Goal: Task Accomplishment & Management: Complete application form

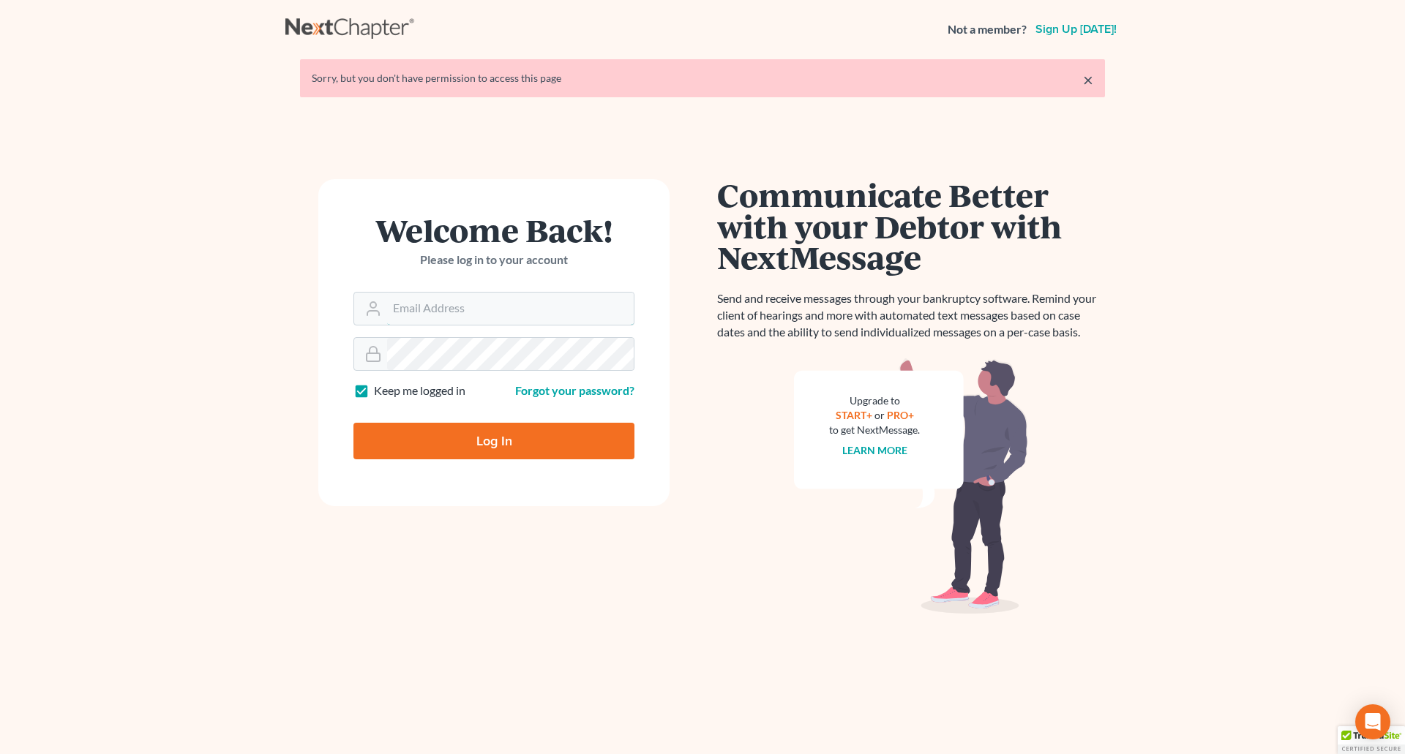
type input "wendy@cgwesq.com"
click at [516, 440] on input "Log In" at bounding box center [493, 441] width 281 height 37
type input "Thinking..."
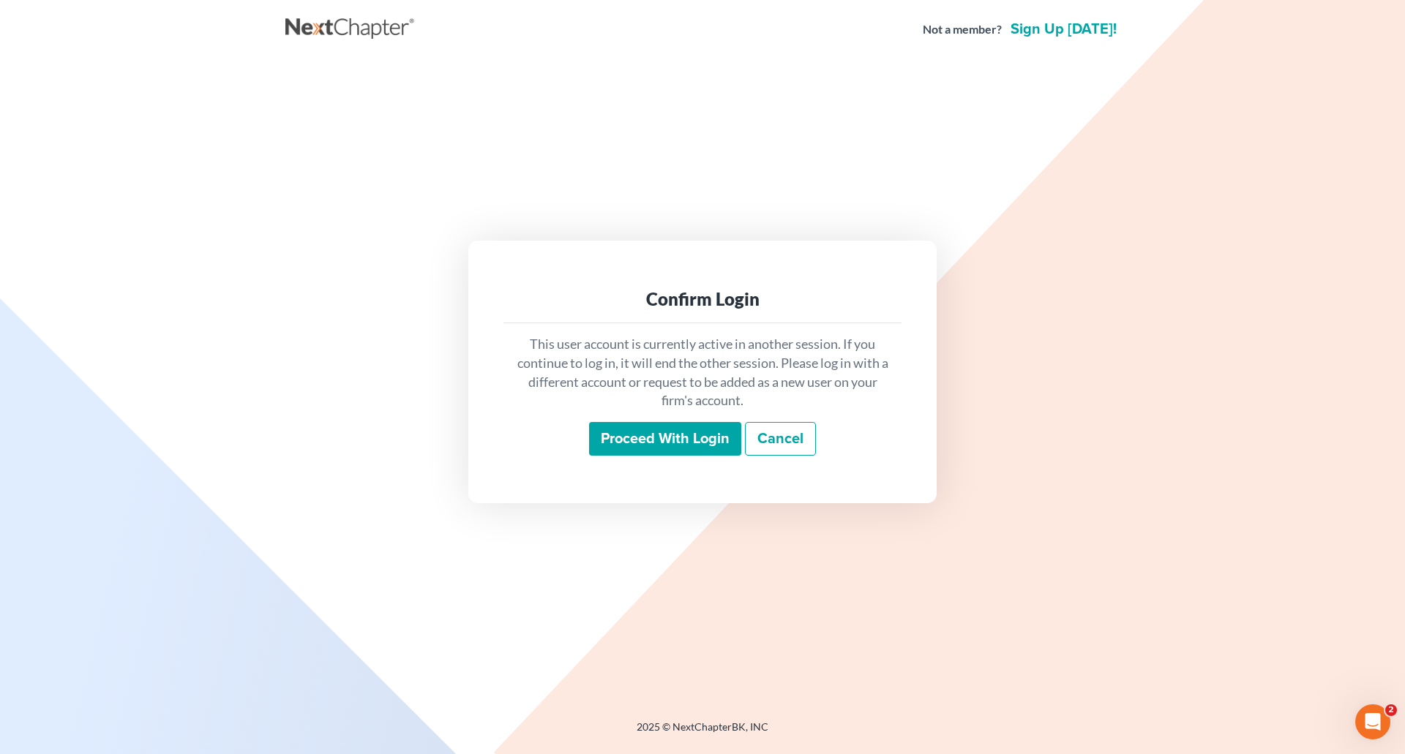
click at [661, 441] on input "Proceed with login" at bounding box center [665, 439] width 152 height 34
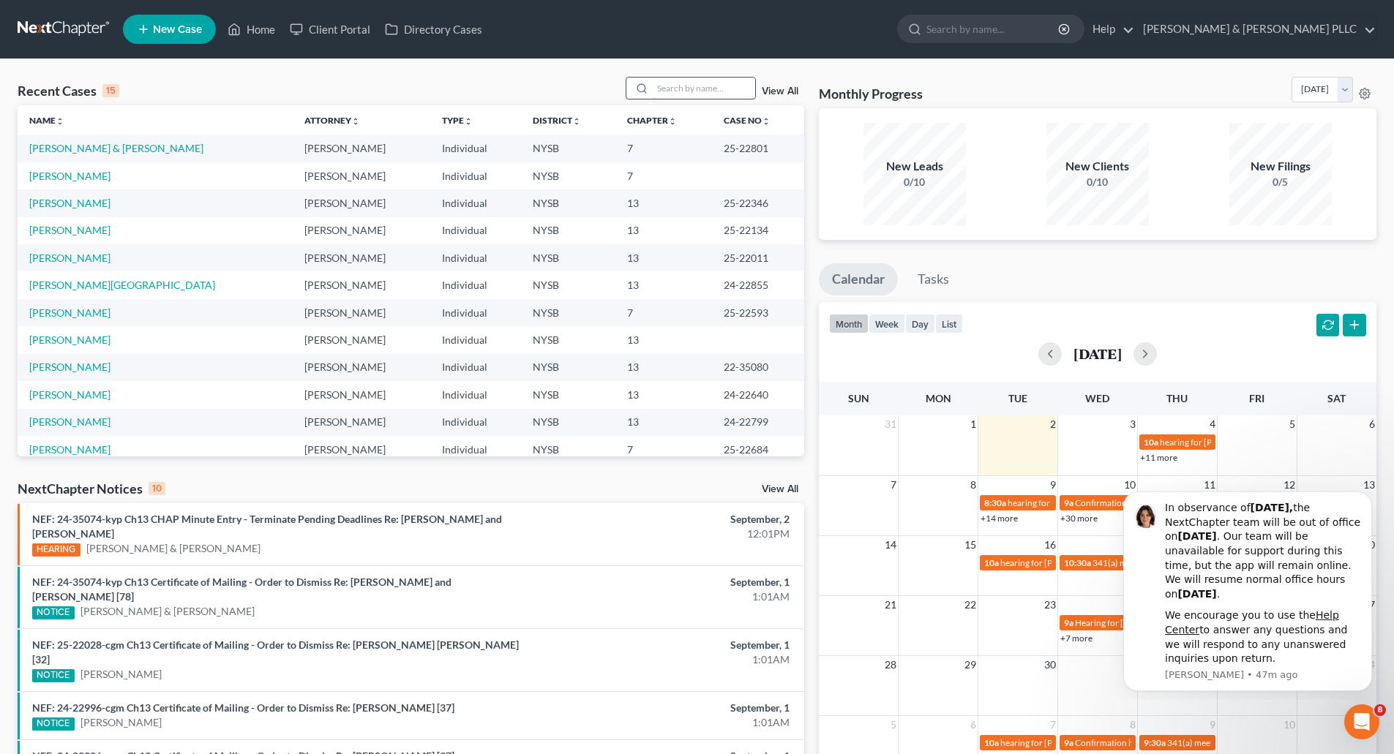
click at [689, 89] on input "search" at bounding box center [704, 88] width 102 height 21
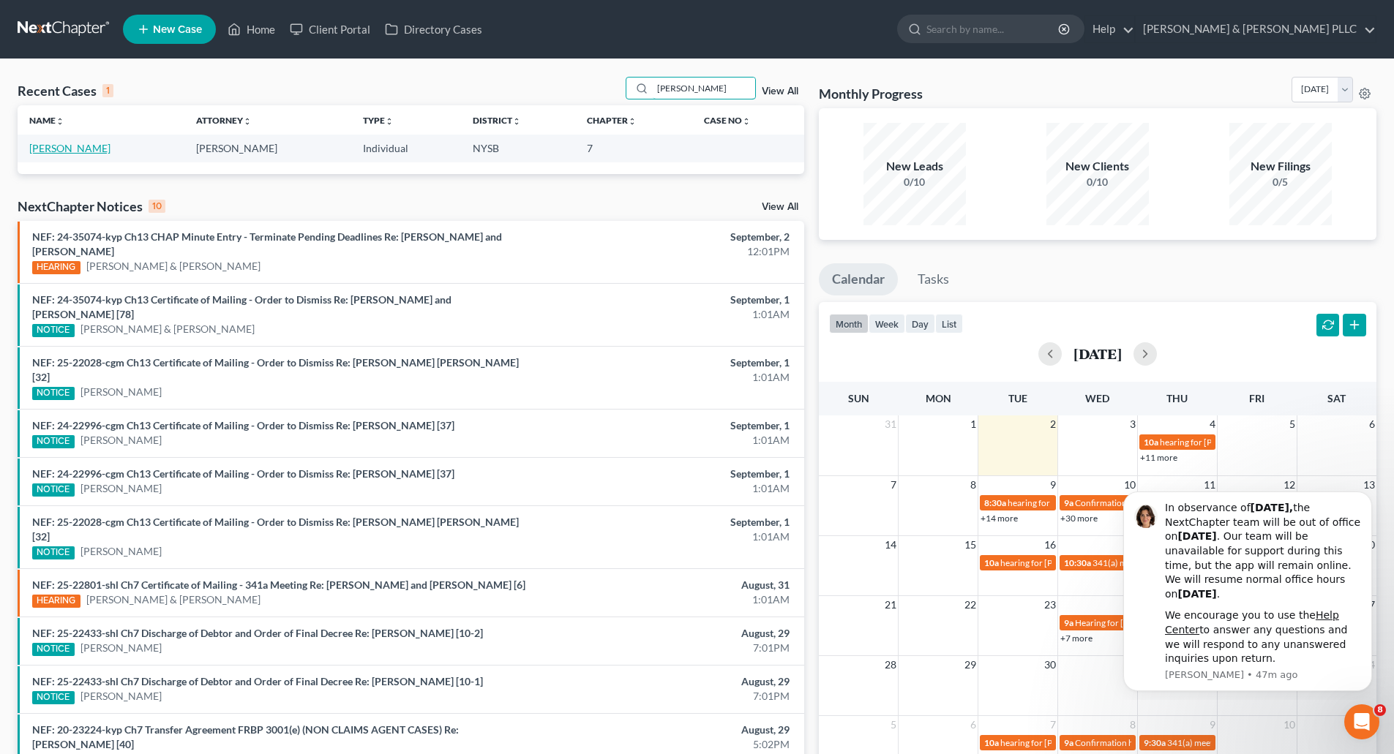
type input "[PERSON_NAME]"
click at [67, 144] on link "[PERSON_NAME]" at bounding box center [69, 148] width 81 height 12
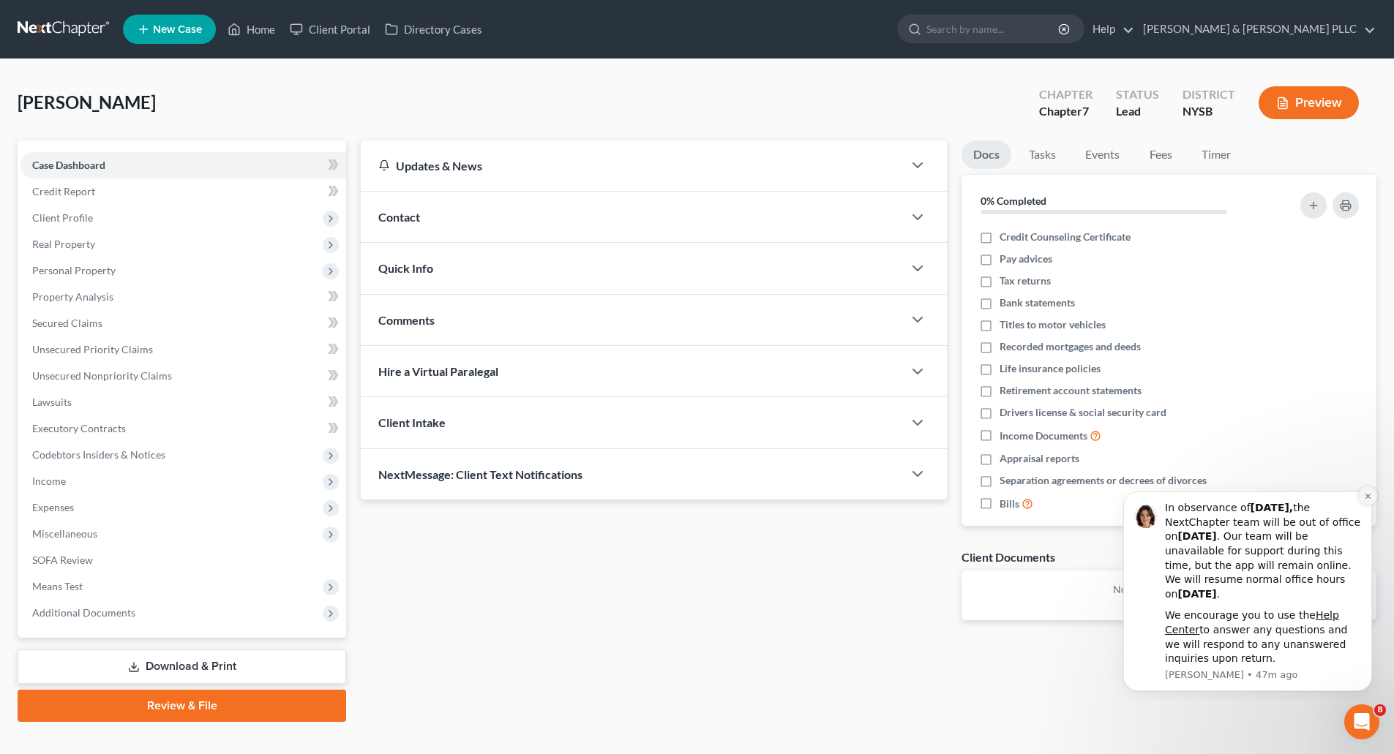
click at [1366, 492] on icon "Dismiss notification" at bounding box center [1368, 496] width 8 height 8
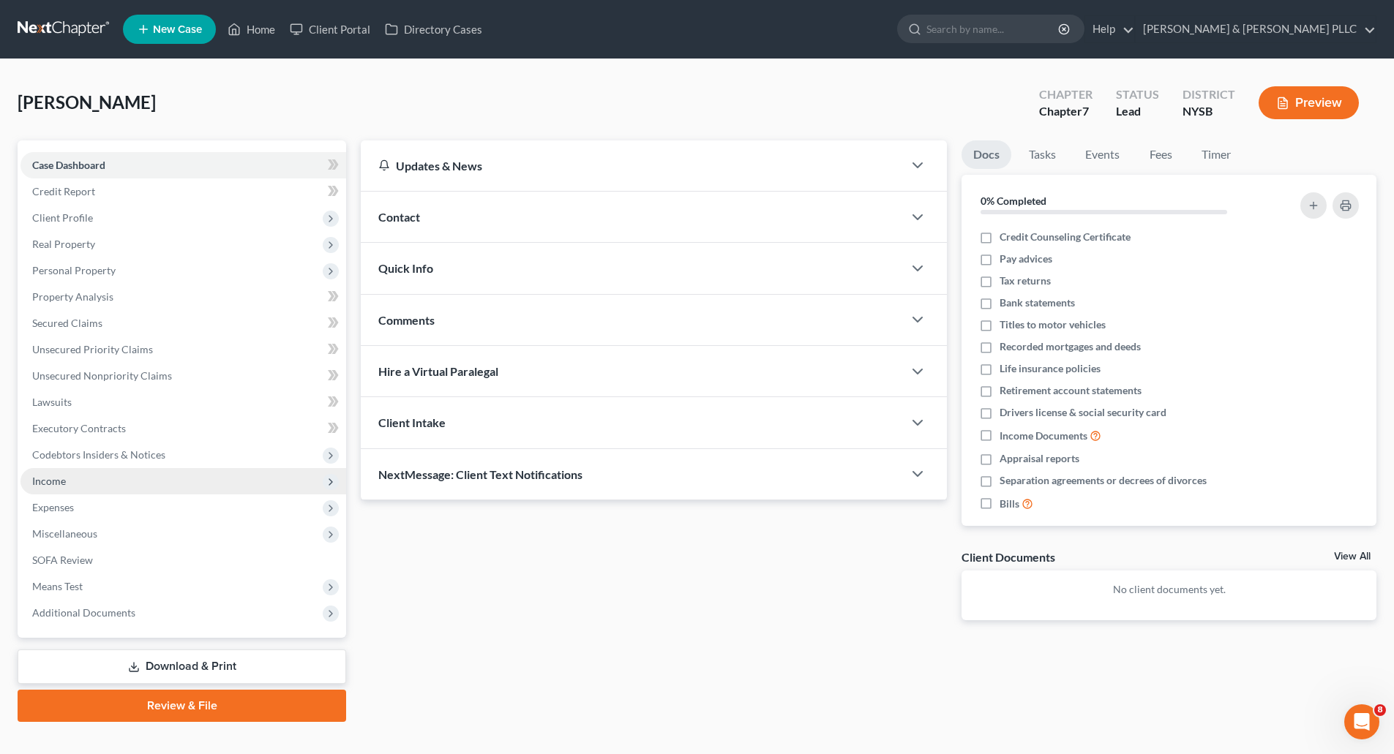
click at [50, 478] on span "Income" at bounding box center [49, 481] width 34 height 12
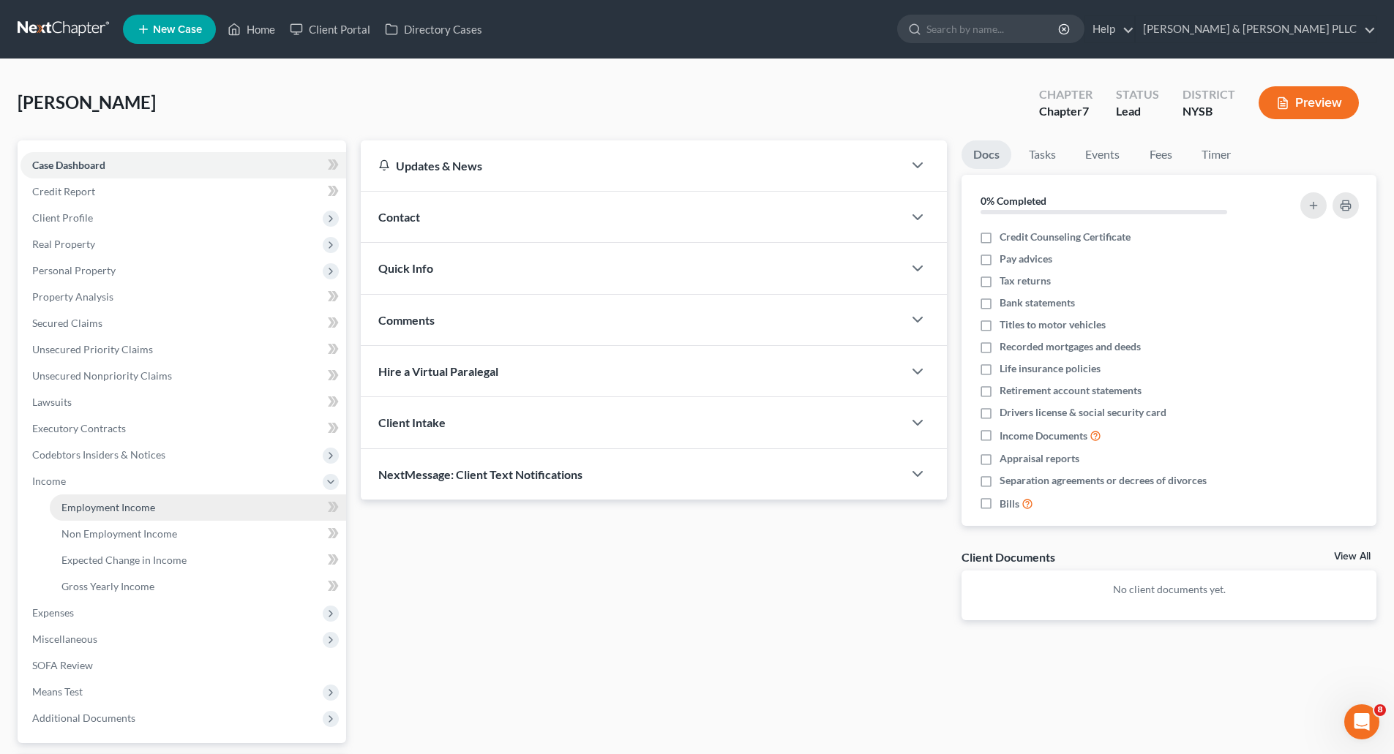
click at [129, 502] on span "Employment Income" at bounding box center [108, 507] width 94 height 12
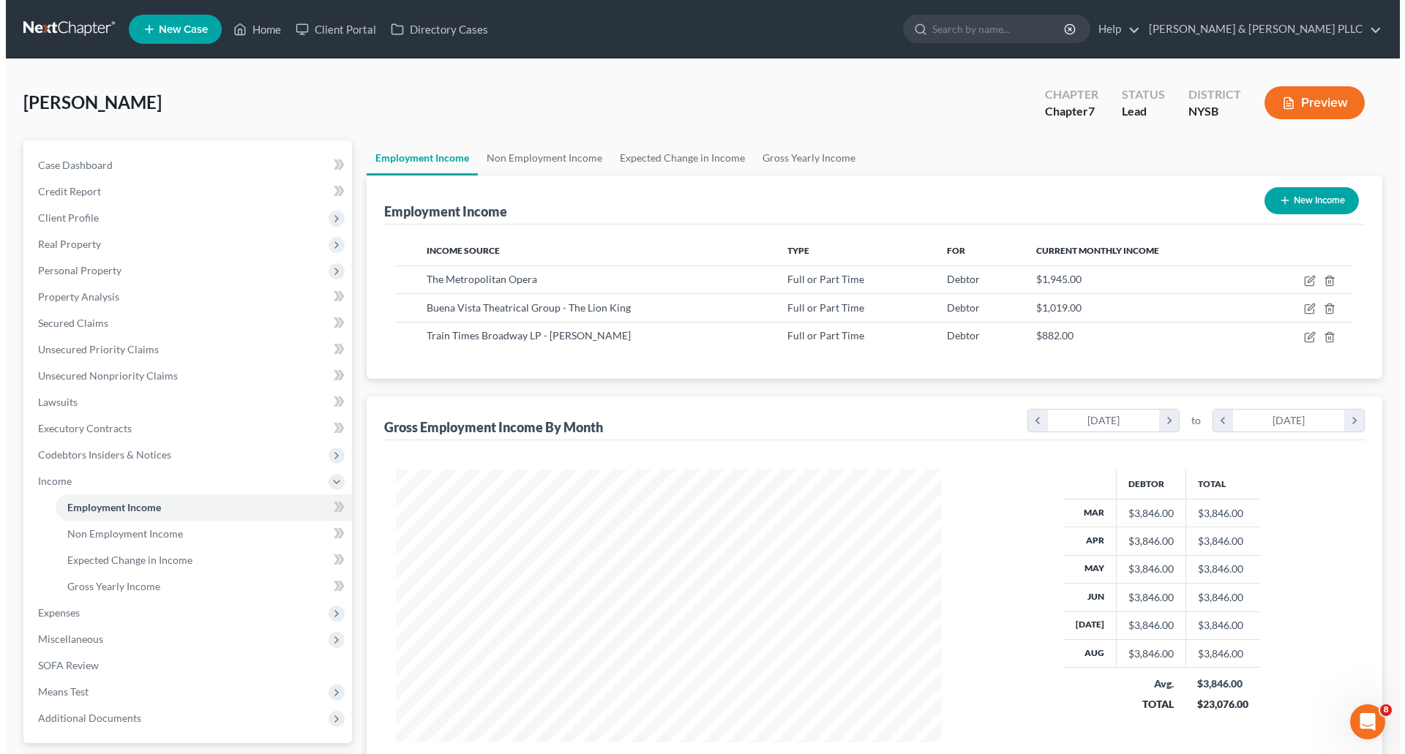
scroll to position [273, 575]
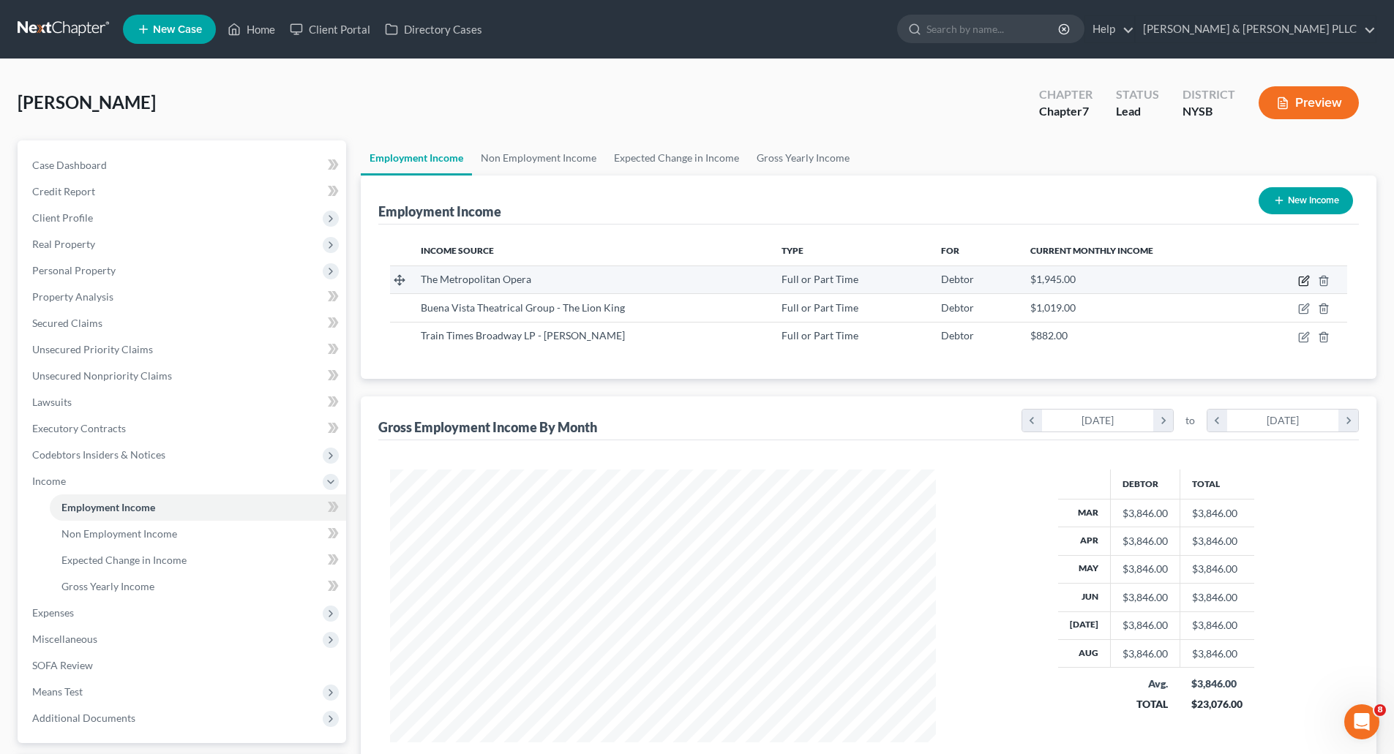
click at [1303, 279] on icon "button" at bounding box center [1304, 281] width 12 height 12
select select "0"
select select "35"
select select "0"
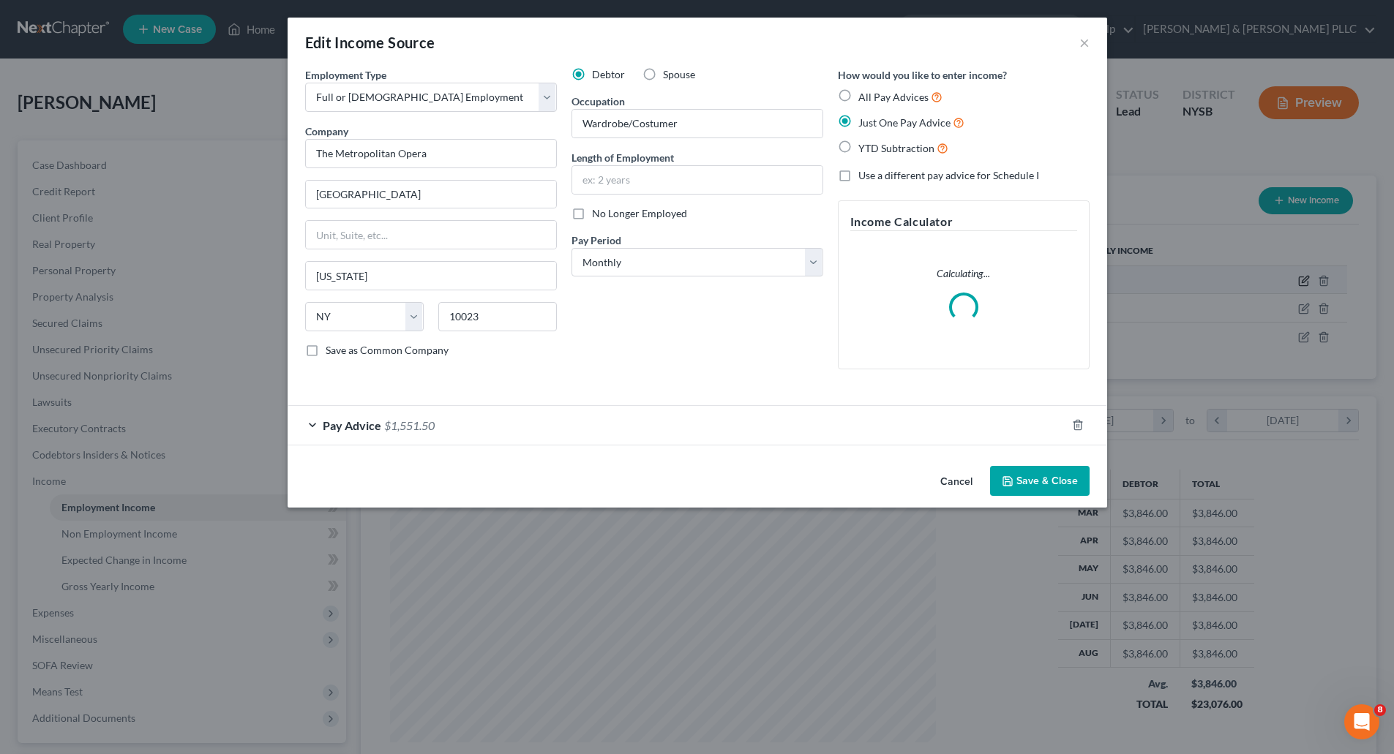
scroll to position [275, 580]
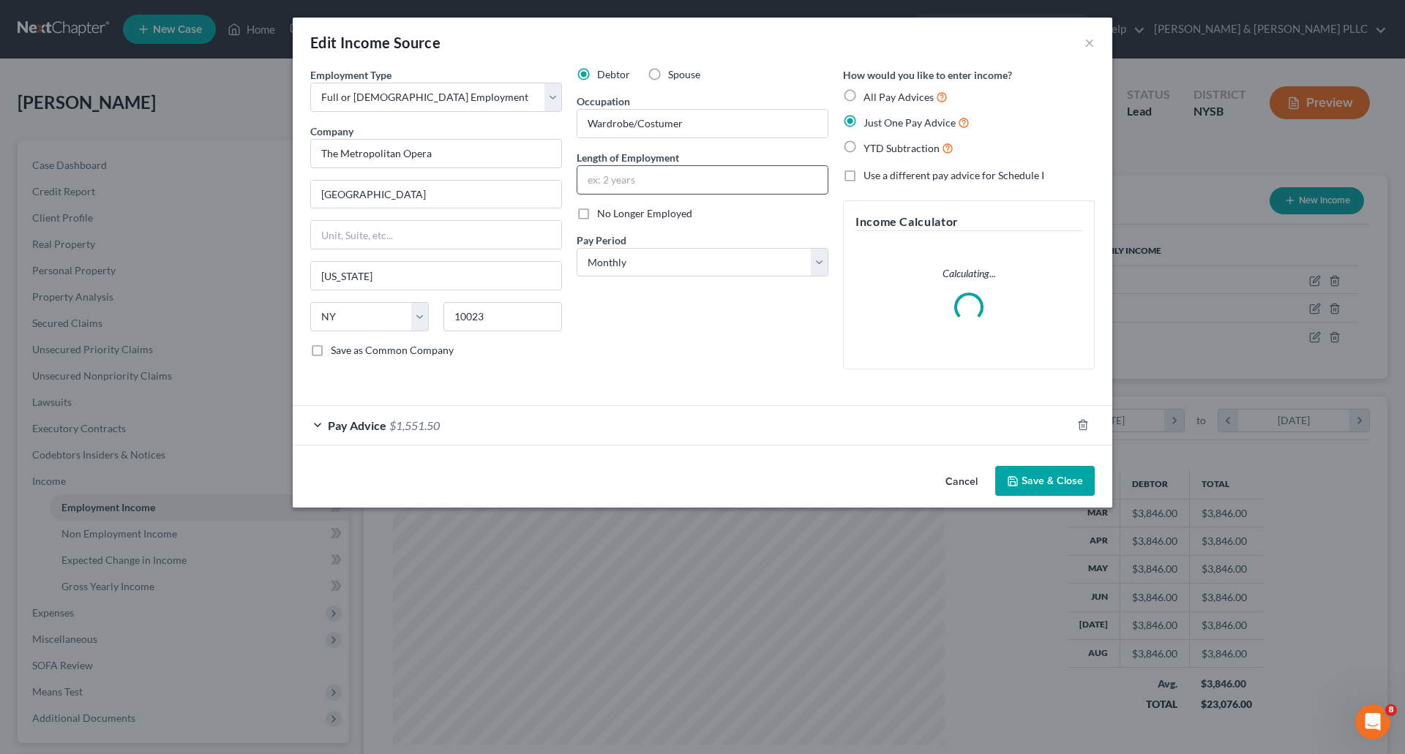
click at [595, 174] on input "text" at bounding box center [702, 180] width 250 height 28
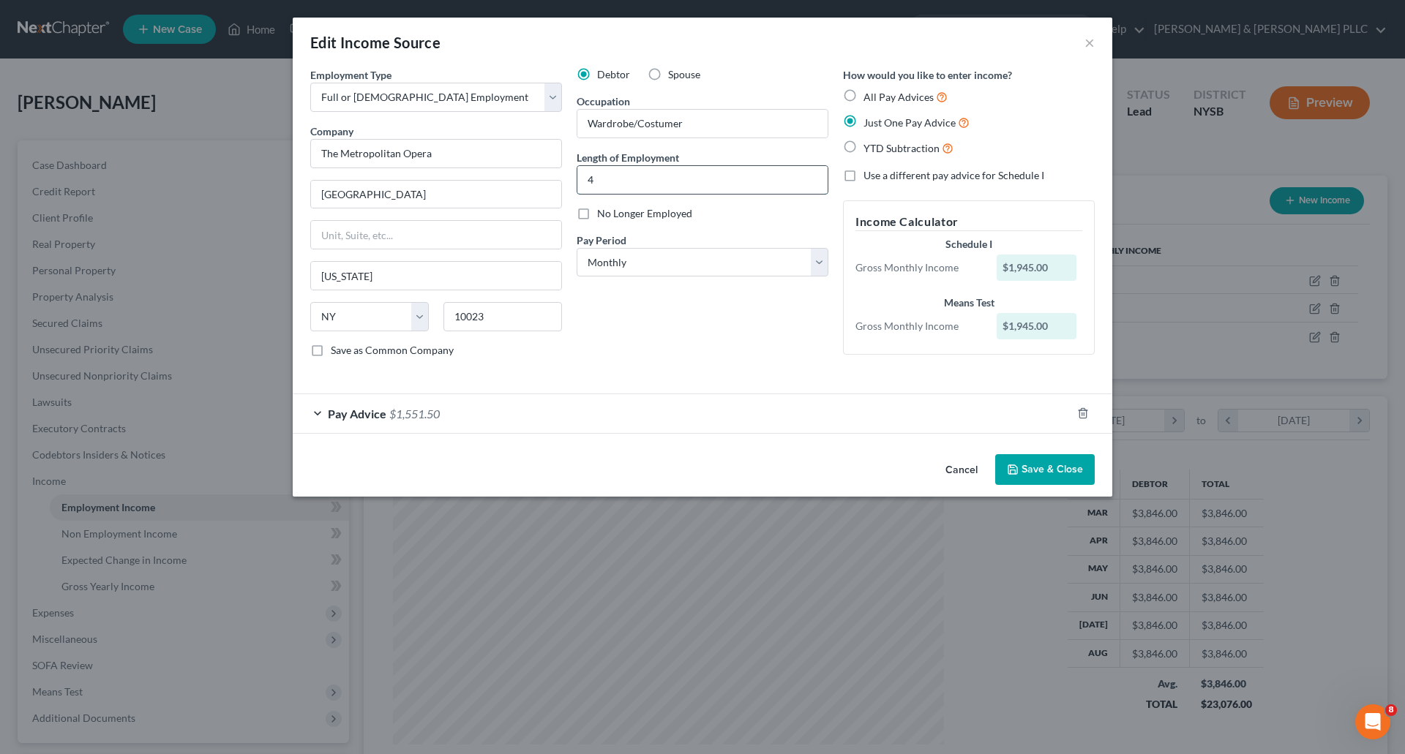
type input "4 years"
click at [1028, 462] on button "Save & Close" at bounding box center [1044, 469] width 99 height 31
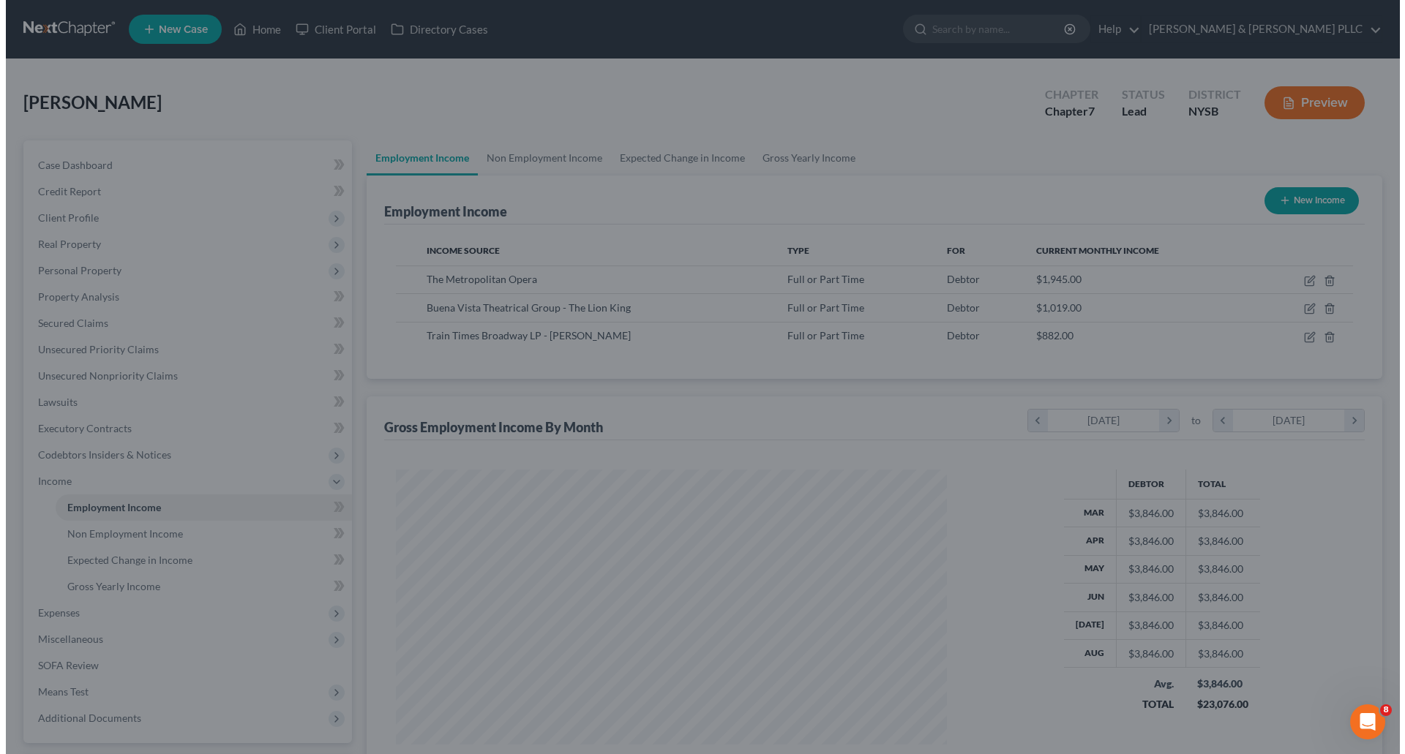
scroll to position [731296, 730994]
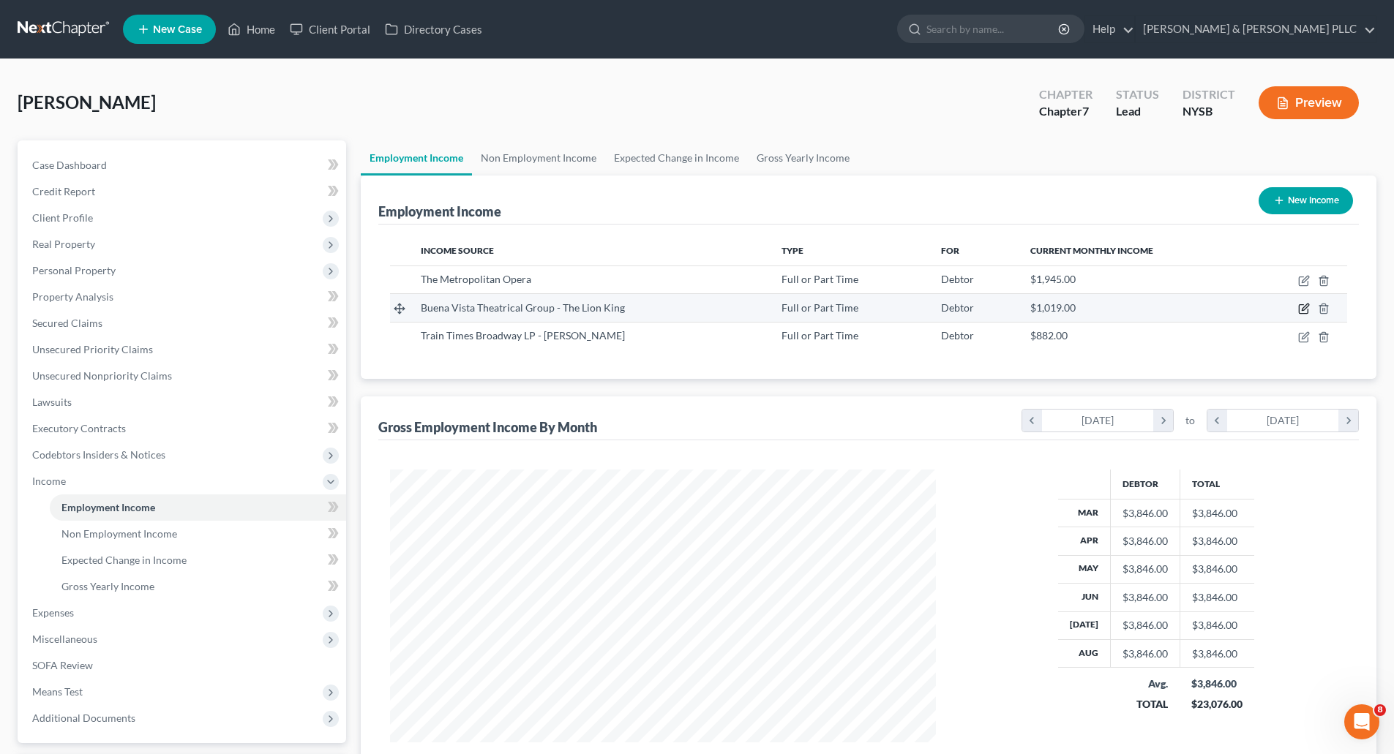
click at [1304, 309] on icon "button" at bounding box center [1304, 309] width 12 height 12
select select "0"
select select "35"
select select "0"
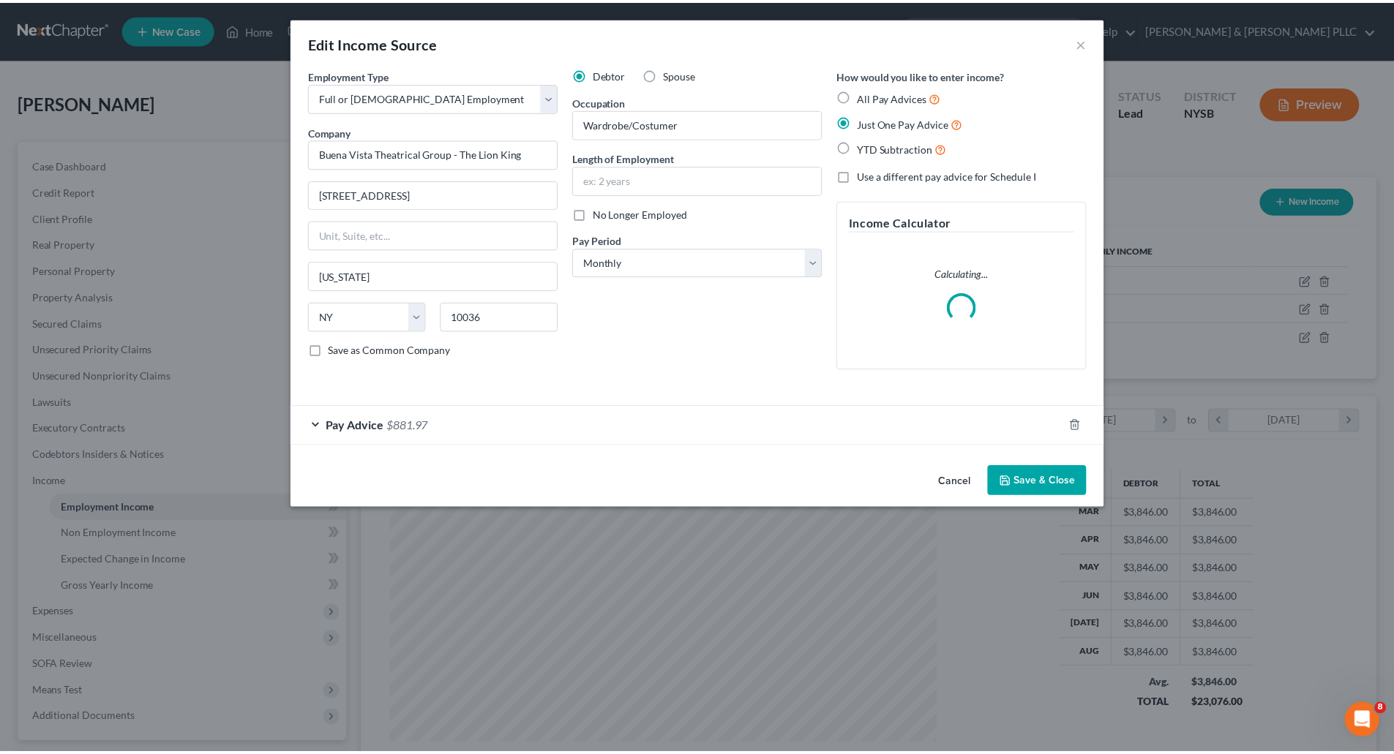
scroll to position [275, 580]
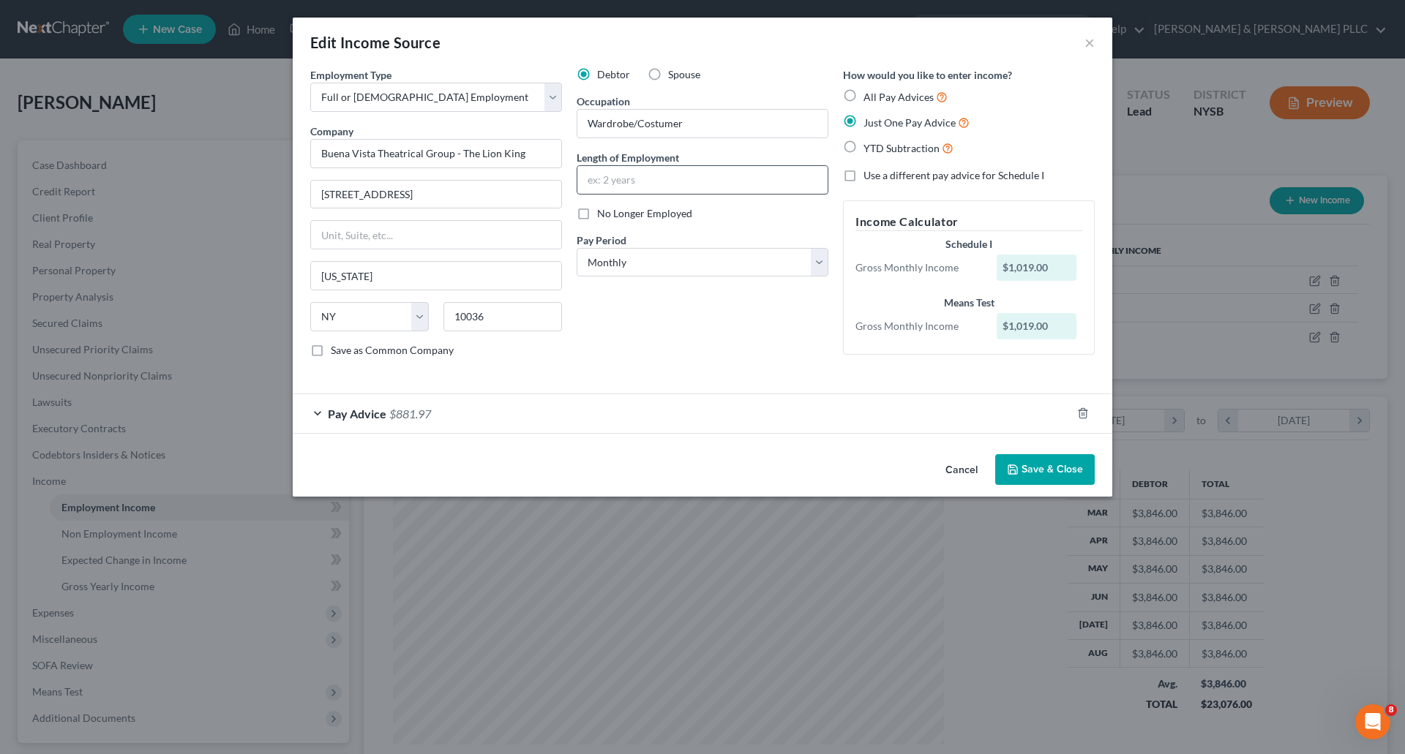
click at [594, 177] on input "text" at bounding box center [702, 180] width 250 height 28
type input "3.5 years"
click at [1032, 464] on button "Save & Close" at bounding box center [1044, 469] width 99 height 31
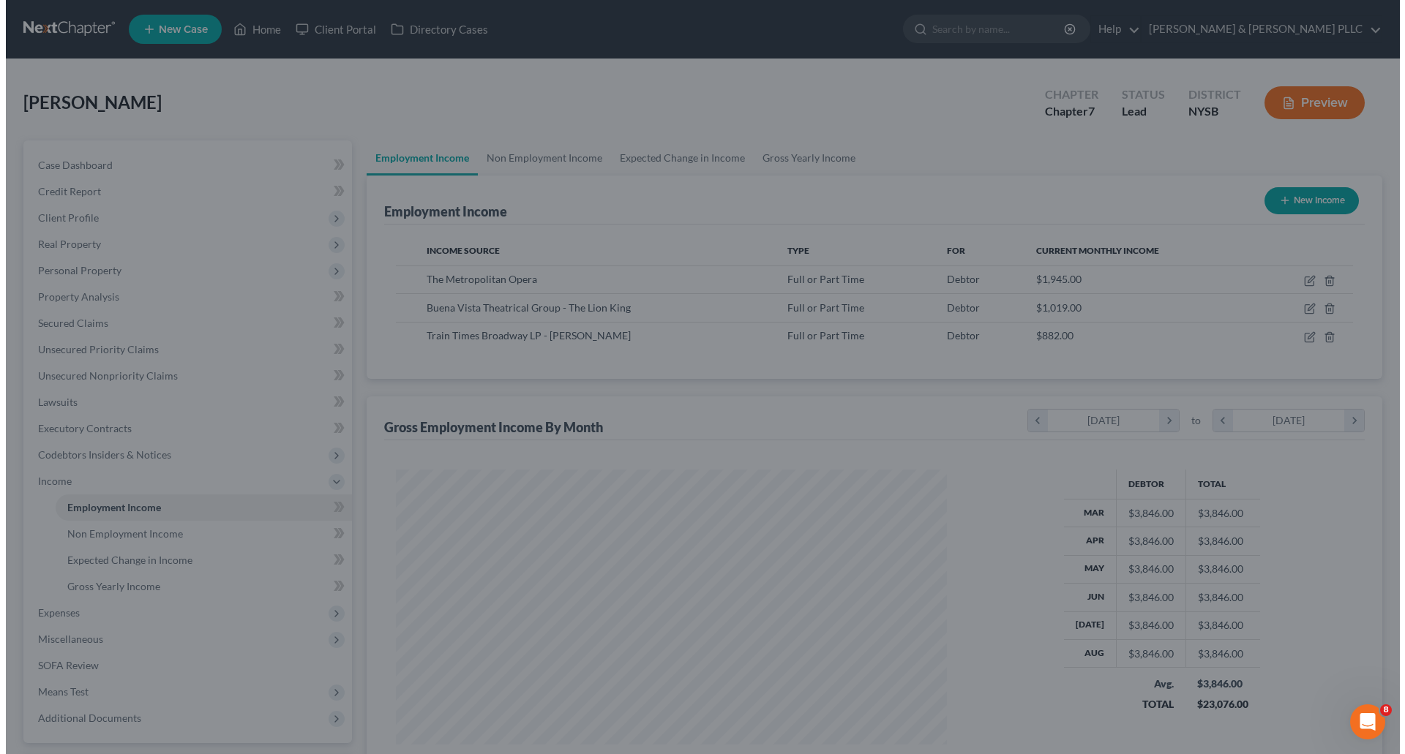
scroll to position [731296, 730994]
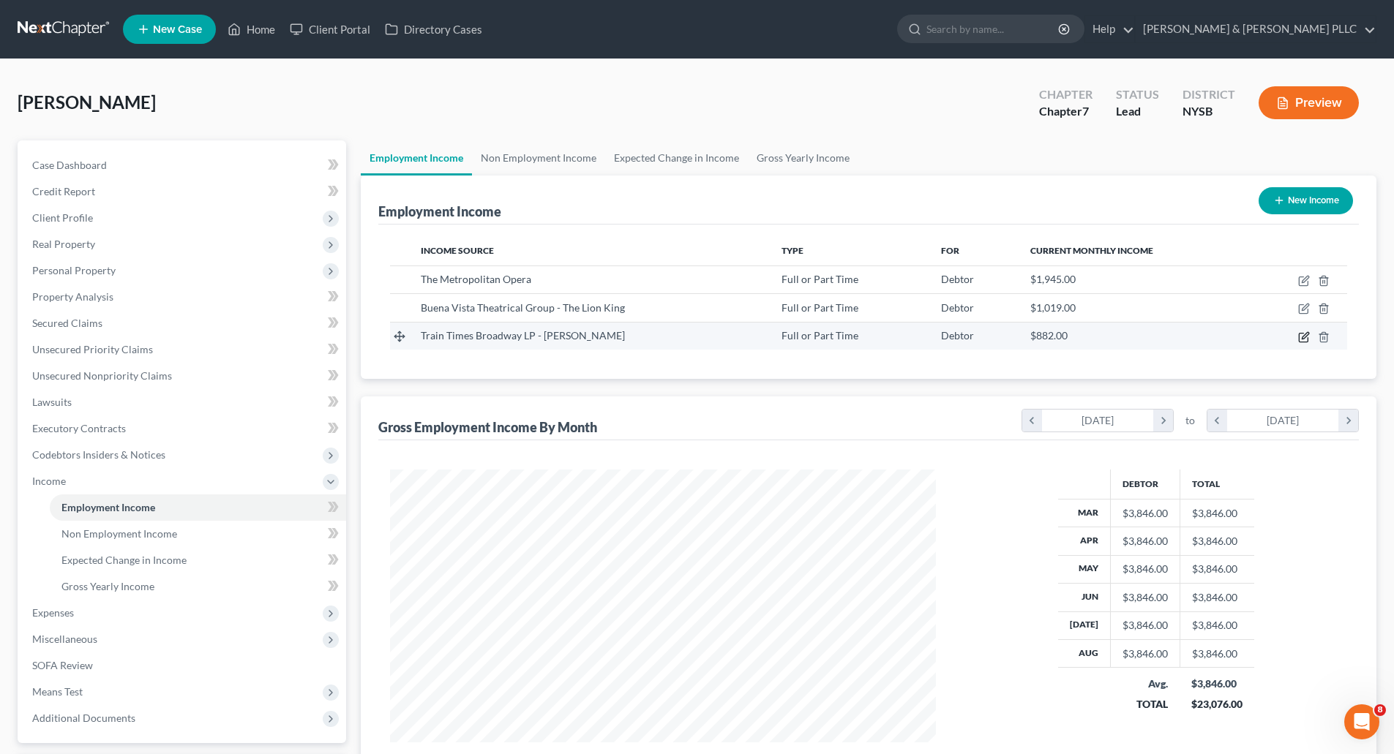
click at [1300, 335] on icon "button" at bounding box center [1304, 337] width 12 height 12
select select "0"
select select "35"
select select "0"
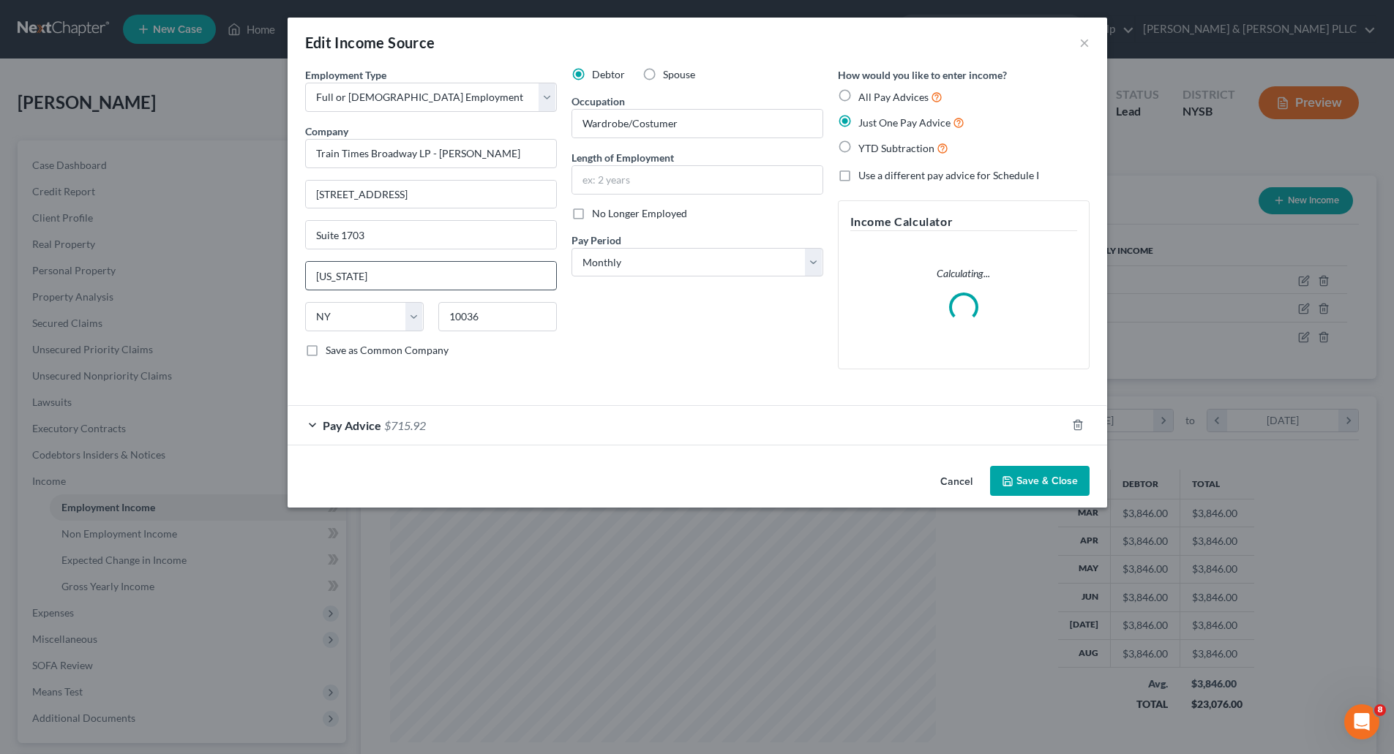
scroll to position [275, 580]
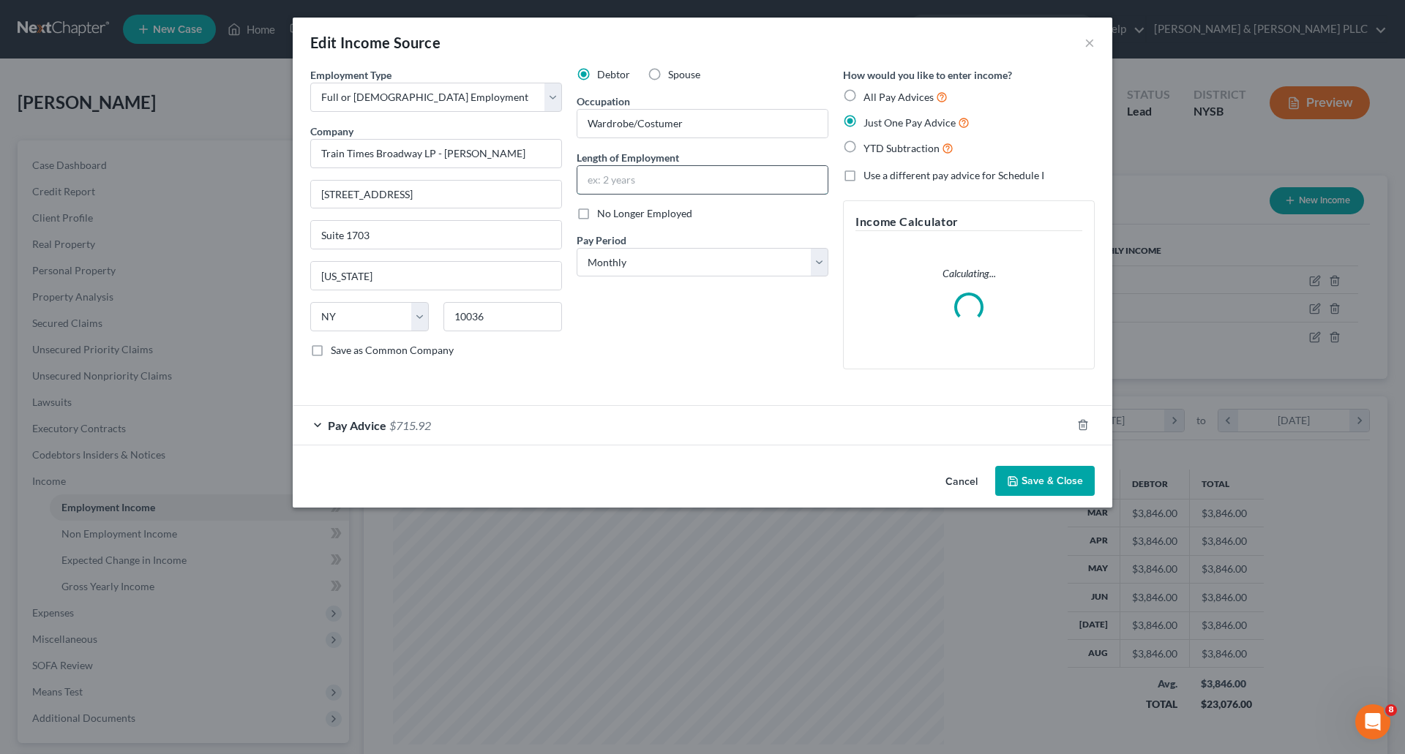
click at [595, 186] on input "text" at bounding box center [702, 180] width 250 height 28
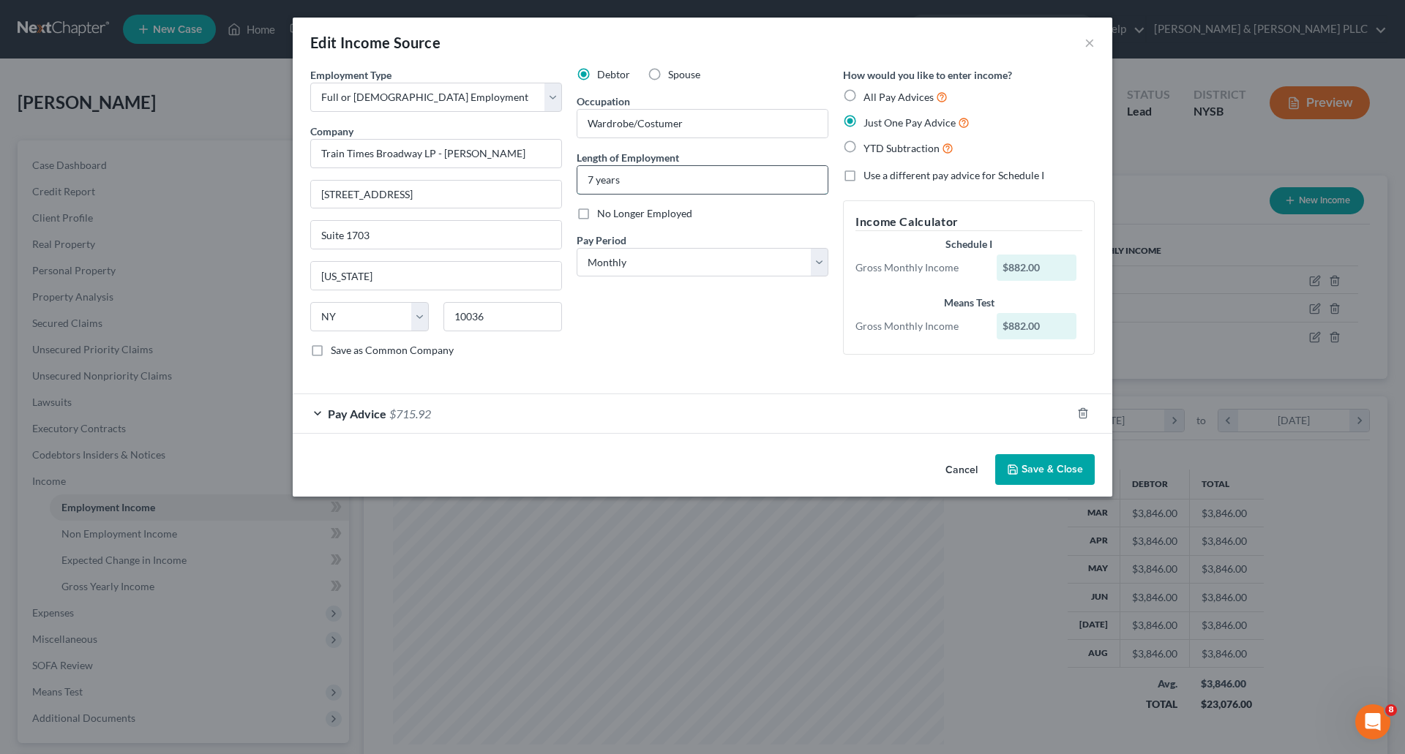
click at [594, 179] on input "7 years" at bounding box center [702, 180] width 250 height 28
type input "7.5 years"
click at [1037, 465] on button "Save & Close" at bounding box center [1044, 469] width 99 height 31
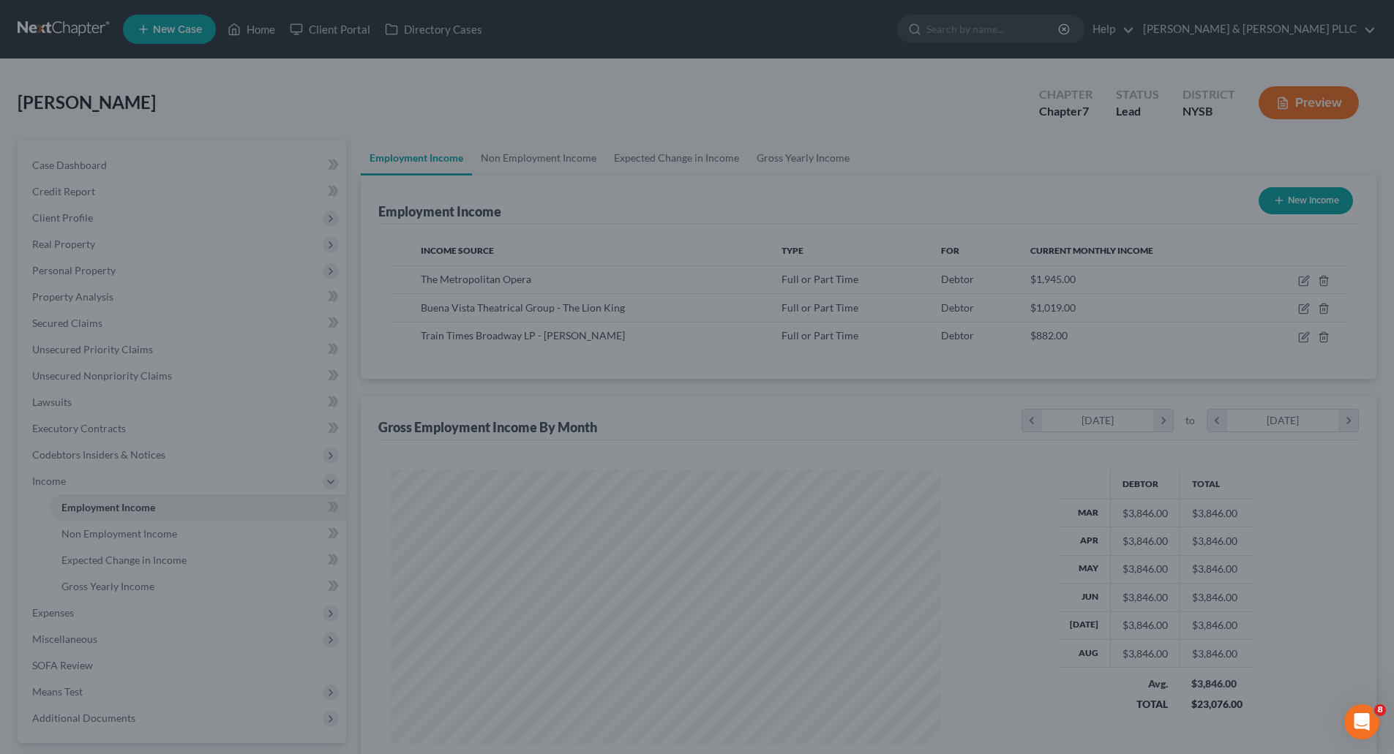
scroll to position [731296, 730994]
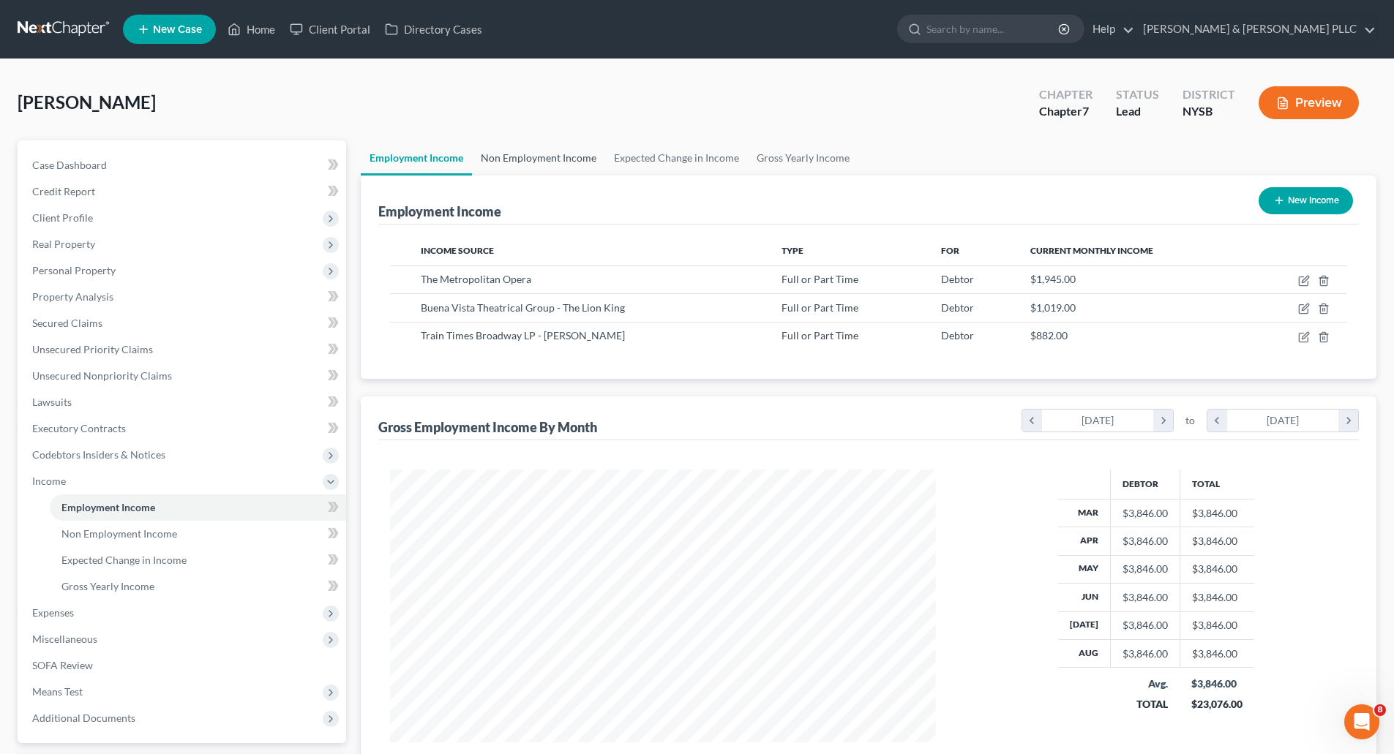
click at [554, 156] on link "Non Employment Income" at bounding box center [538, 157] width 133 height 35
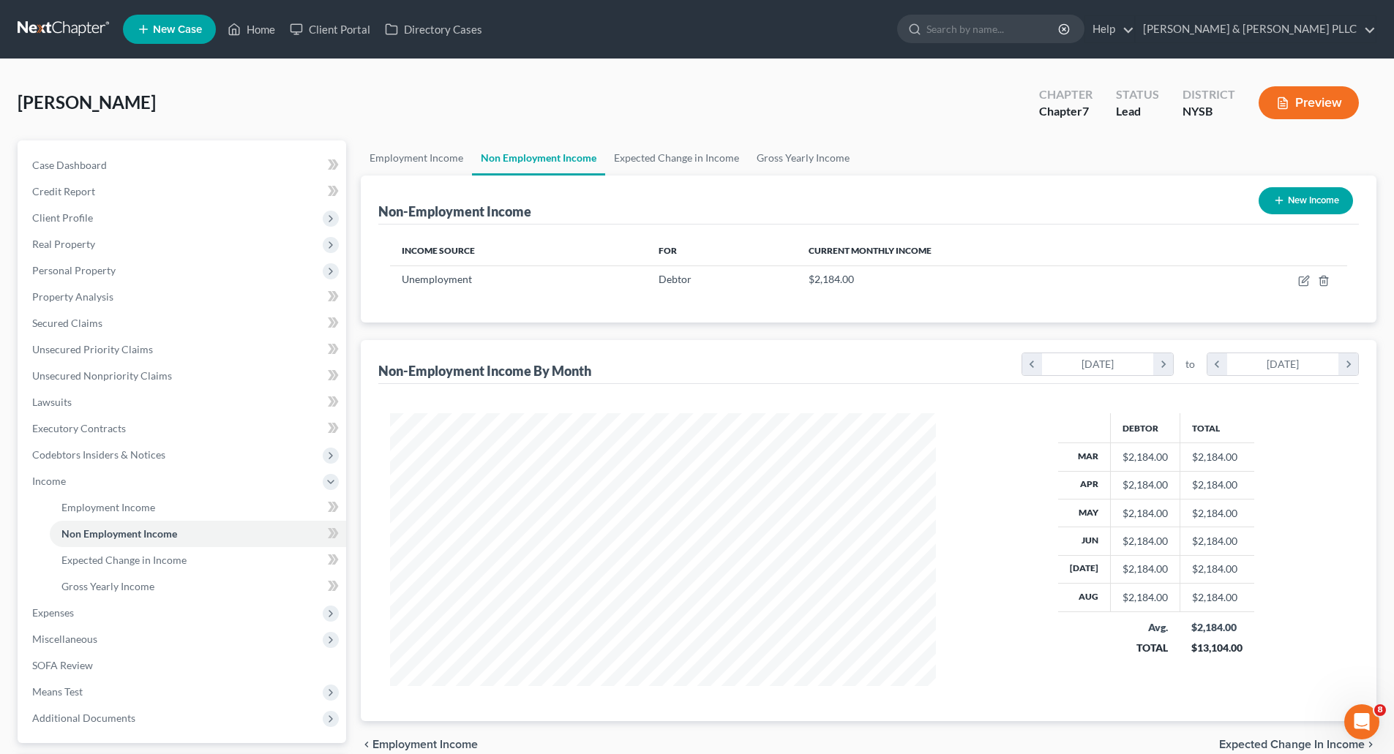
scroll to position [273, 575]
click at [427, 159] on link "Employment Income" at bounding box center [416, 157] width 111 height 35
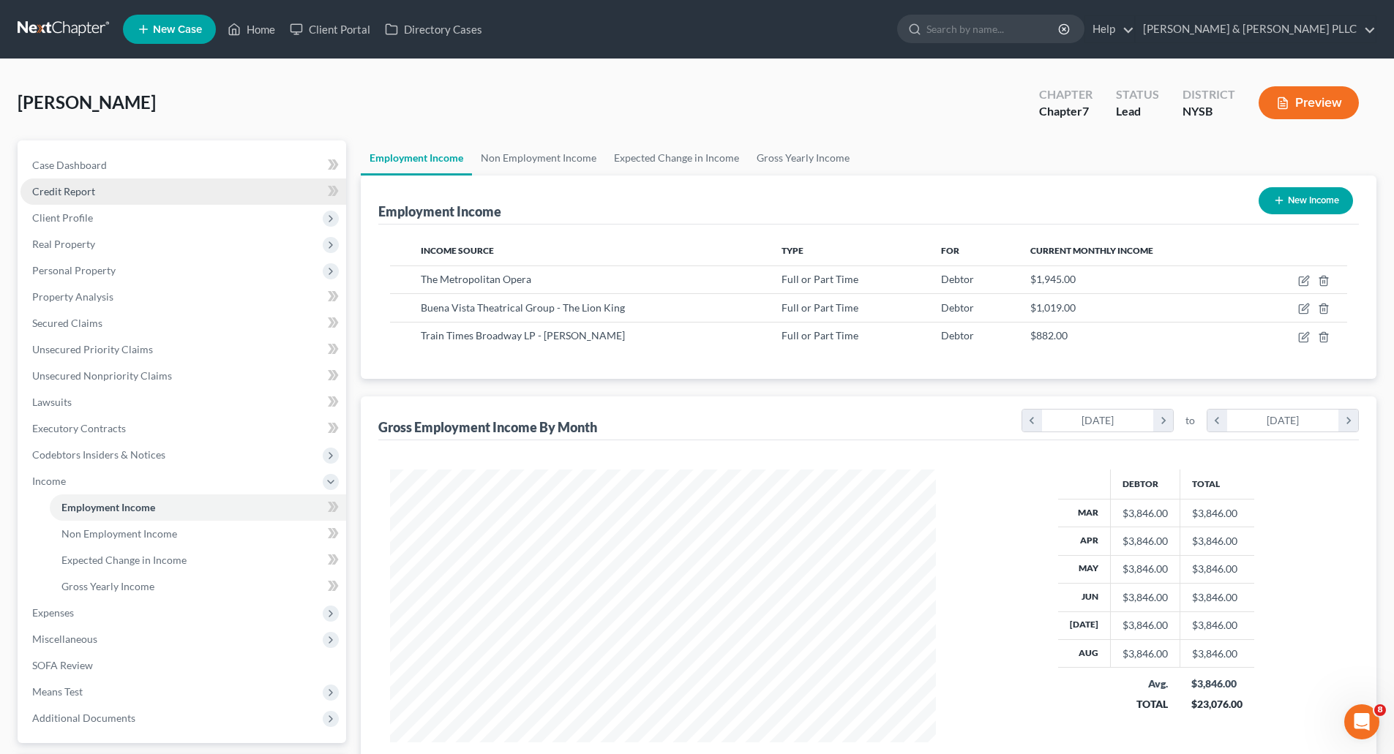
scroll to position [273, 575]
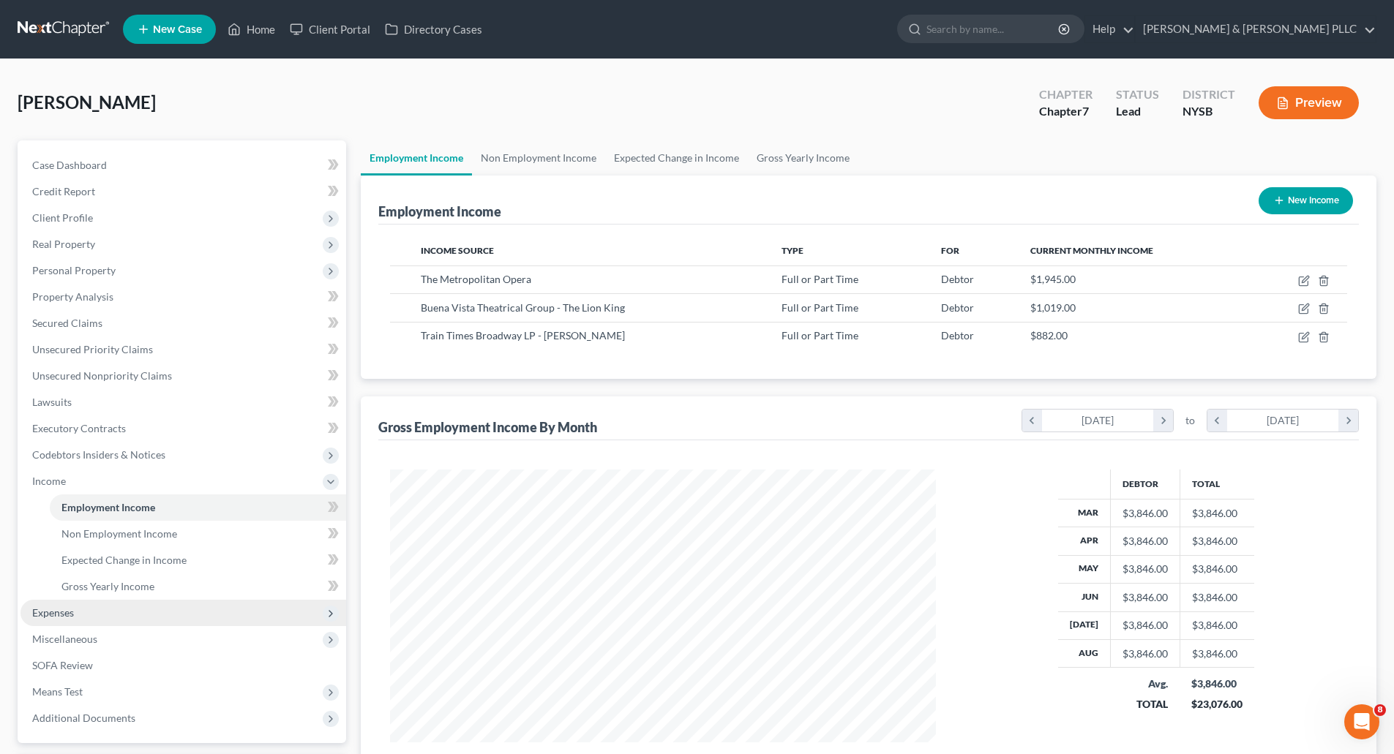
click at [53, 615] on span "Expenses" at bounding box center [53, 612] width 42 height 12
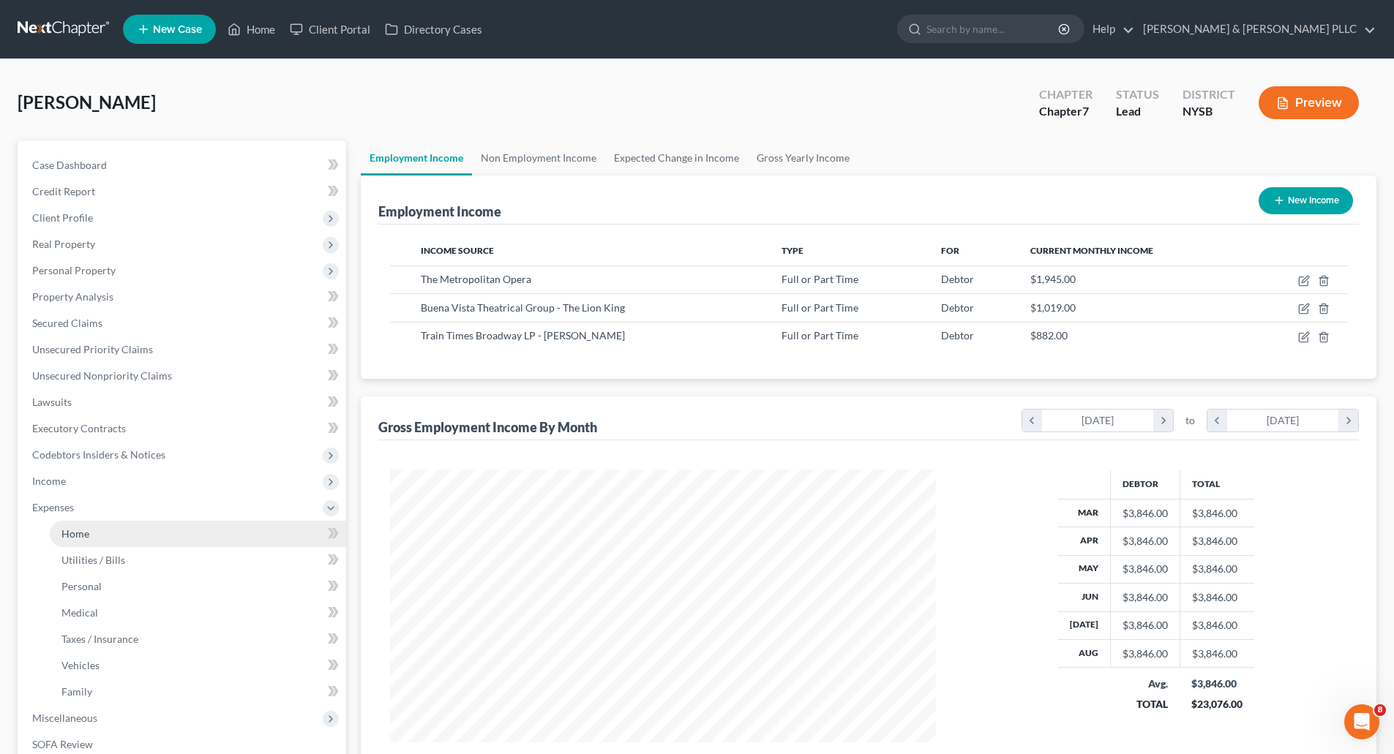
click at [82, 535] on span "Home" at bounding box center [75, 533] width 28 height 12
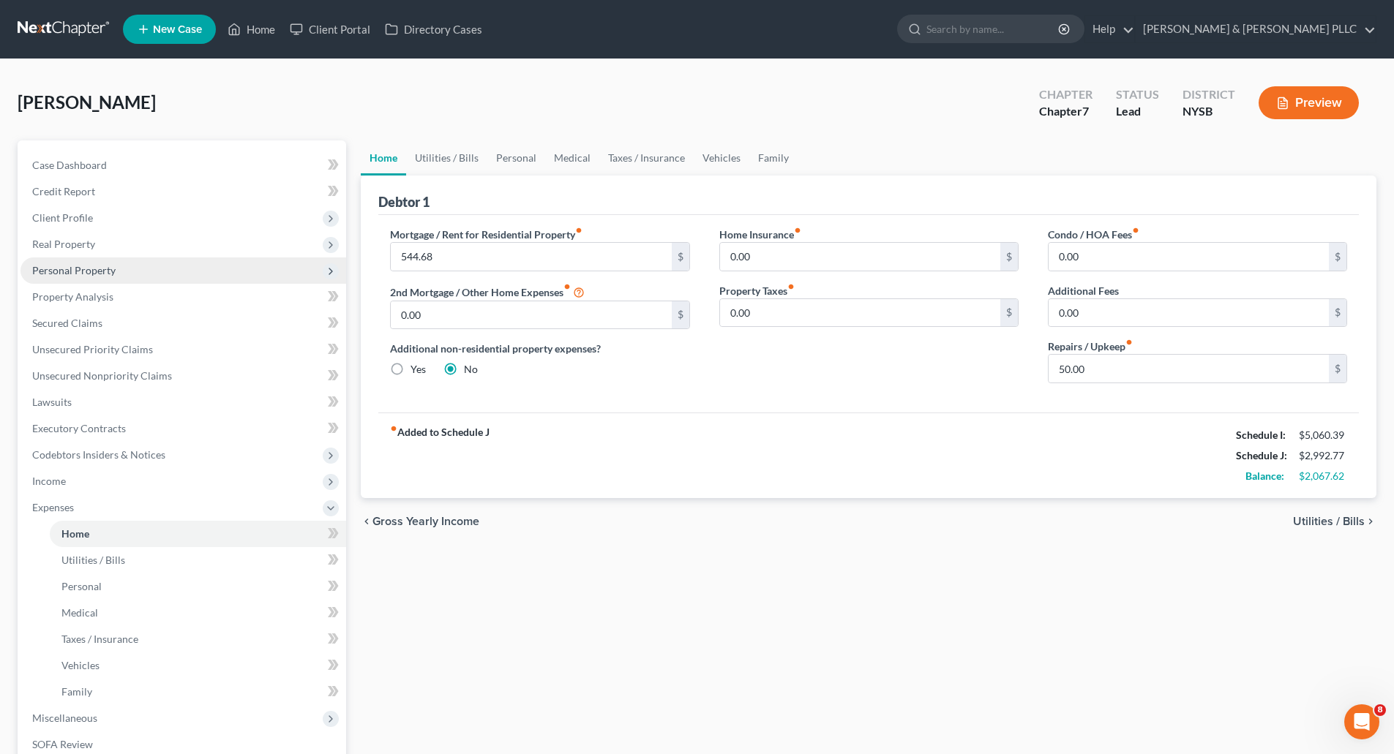
click at [91, 271] on span "Personal Property" at bounding box center [73, 270] width 83 height 12
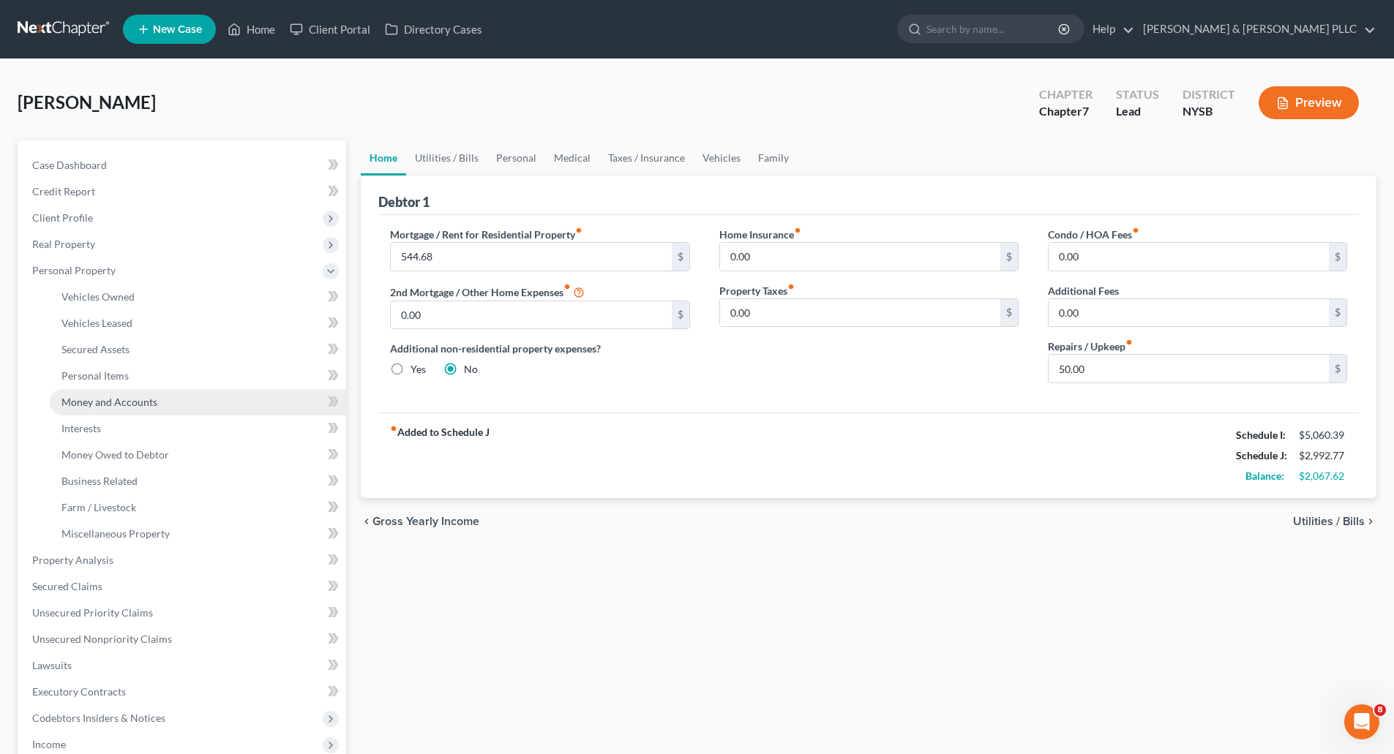
click at [104, 399] on span "Money and Accounts" at bounding box center [109, 402] width 96 height 12
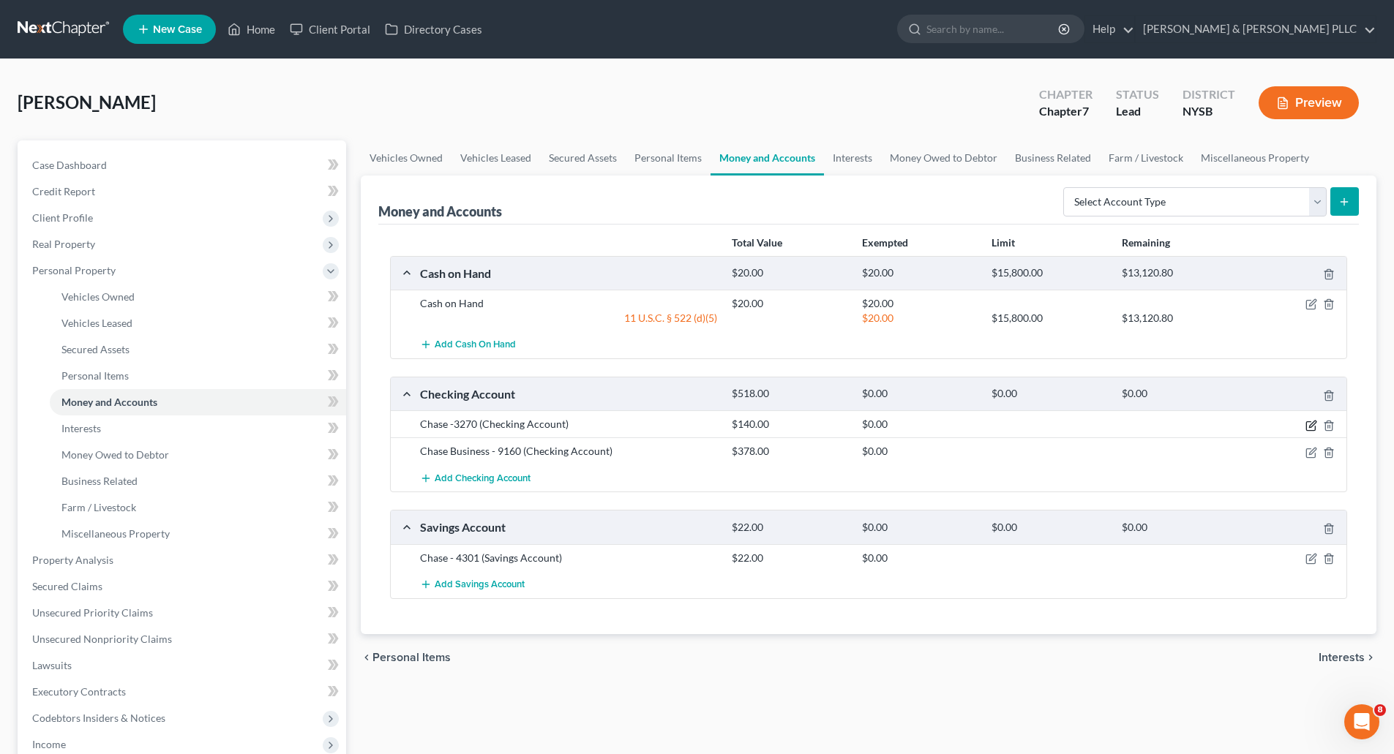
click at [1312, 424] on icon "button" at bounding box center [1311, 426] width 12 height 12
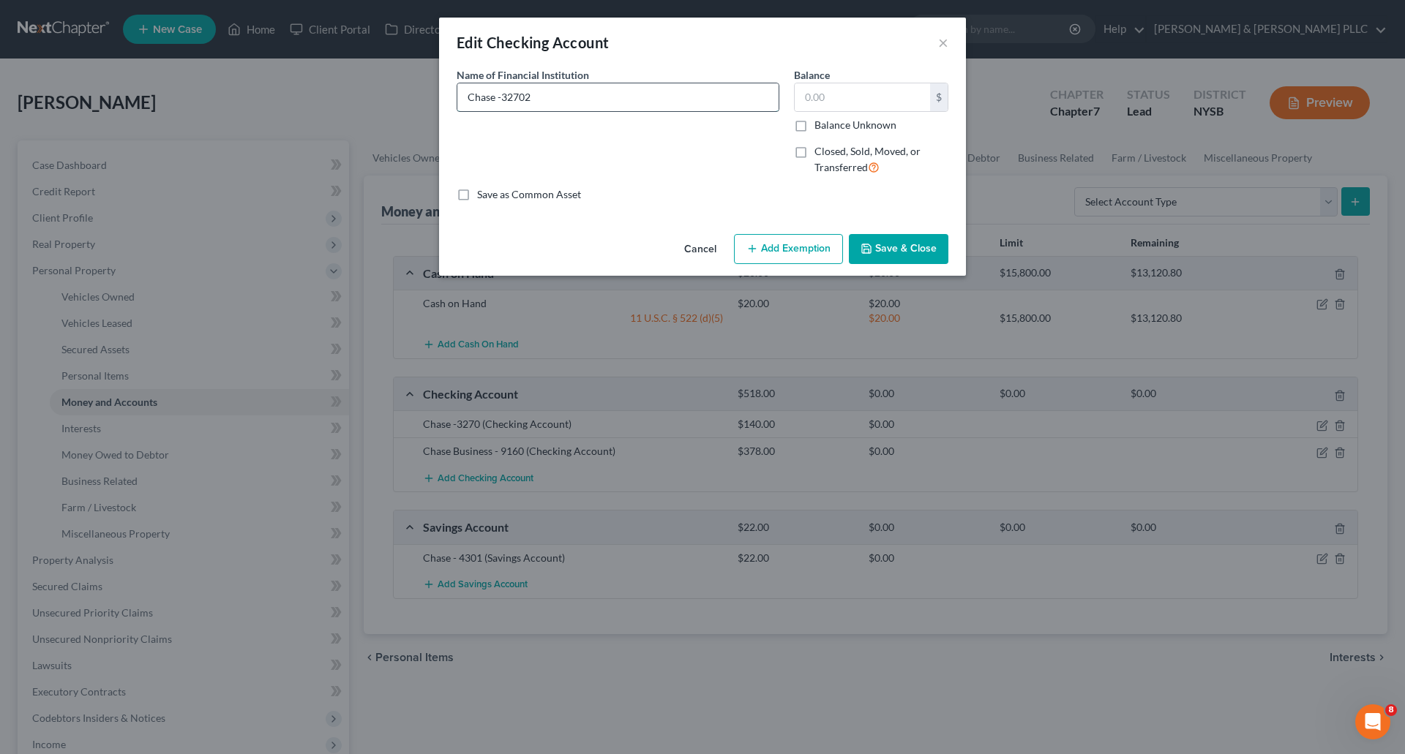
type input "Chase -3270"
type input "225.00"
drag, startPoint x: 920, startPoint y: 248, endPoint x: 893, endPoint y: 233, distance: 30.1
click at [919, 247] on button "Save & Close" at bounding box center [898, 249] width 99 height 31
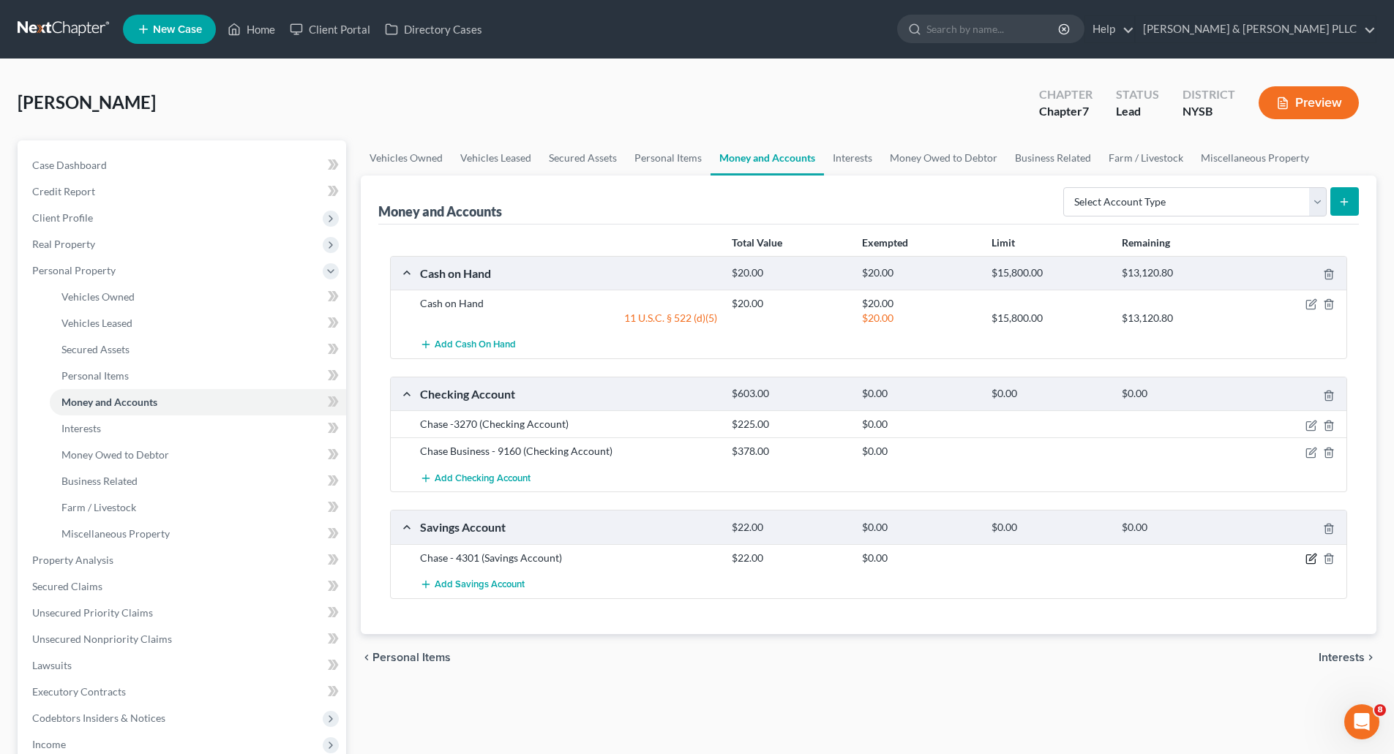
click at [1312, 556] on icon "button" at bounding box center [1312, 557] width 7 height 7
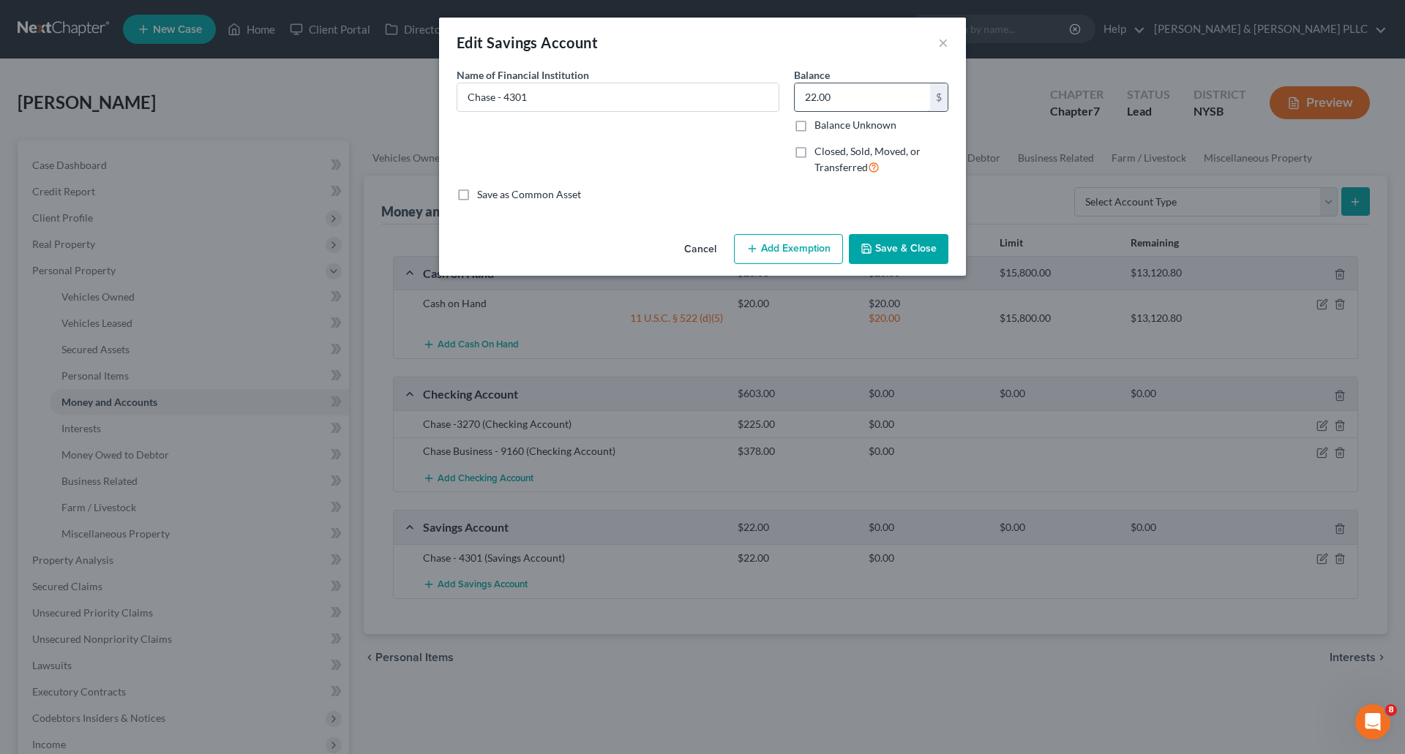
click at [799, 99] on input "22.00" at bounding box center [861, 97] width 135 height 28
type input "1,500.00"
click at [908, 246] on button "Save & Close" at bounding box center [898, 249] width 99 height 31
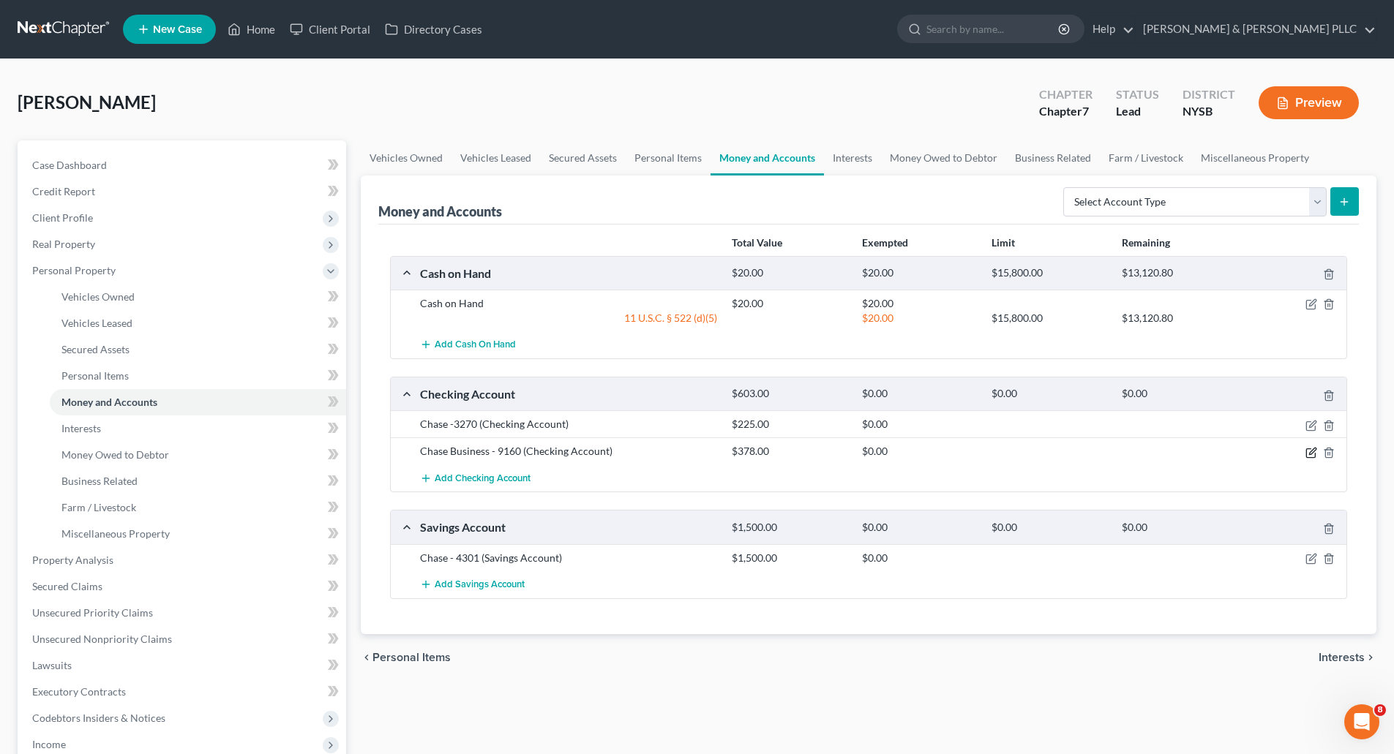
click at [1312, 452] on icon "button" at bounding box center [1312, 451] width 7 height 7
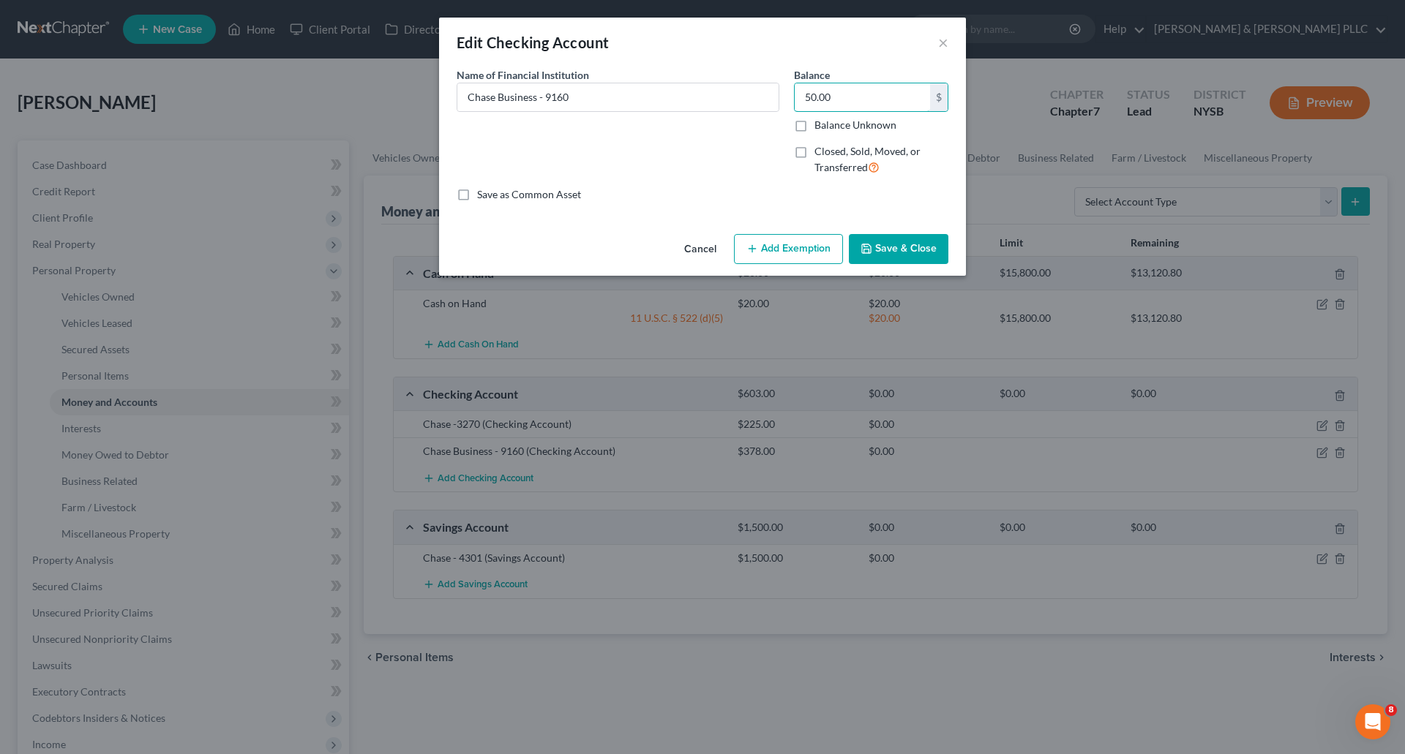
type input "50.00"
click at [912, 257] on button "Save & Close" at bounding box center [898, 249] width 99 height 31
